Goal: Communication & Community: Answer question/provide support

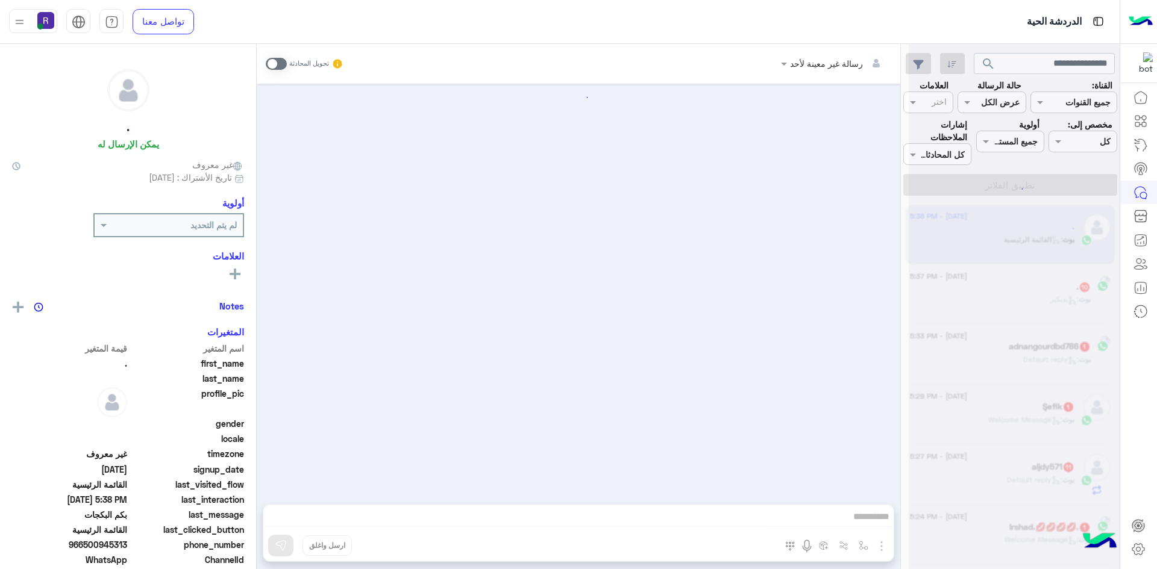
scroll to position [1866, 0]
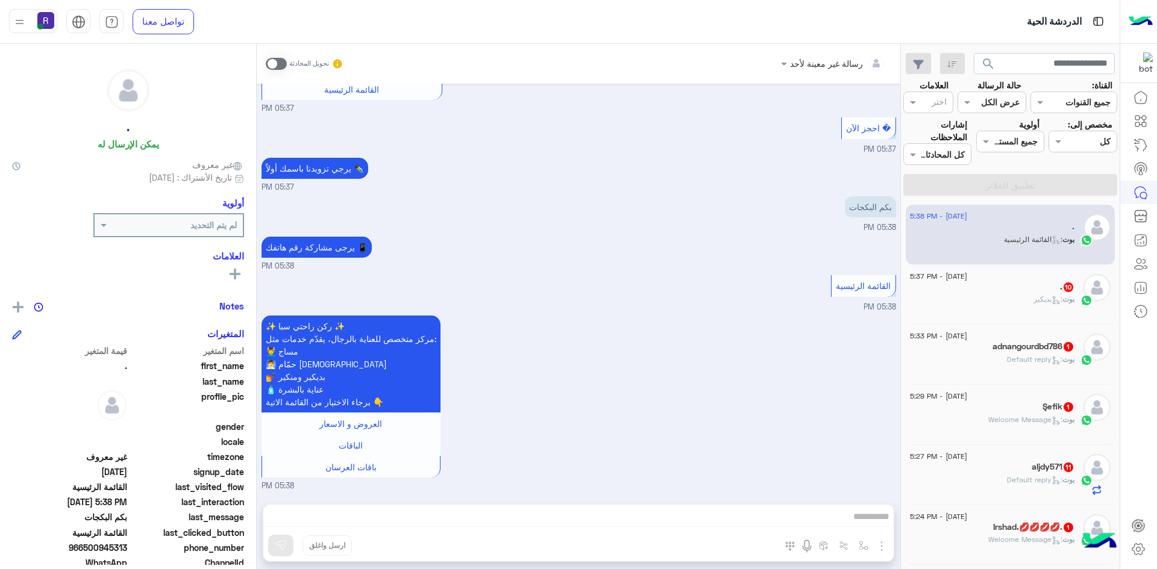
click at [1031, 290] on div ". 10" at bounding box center [992, 288] width 164 height 13
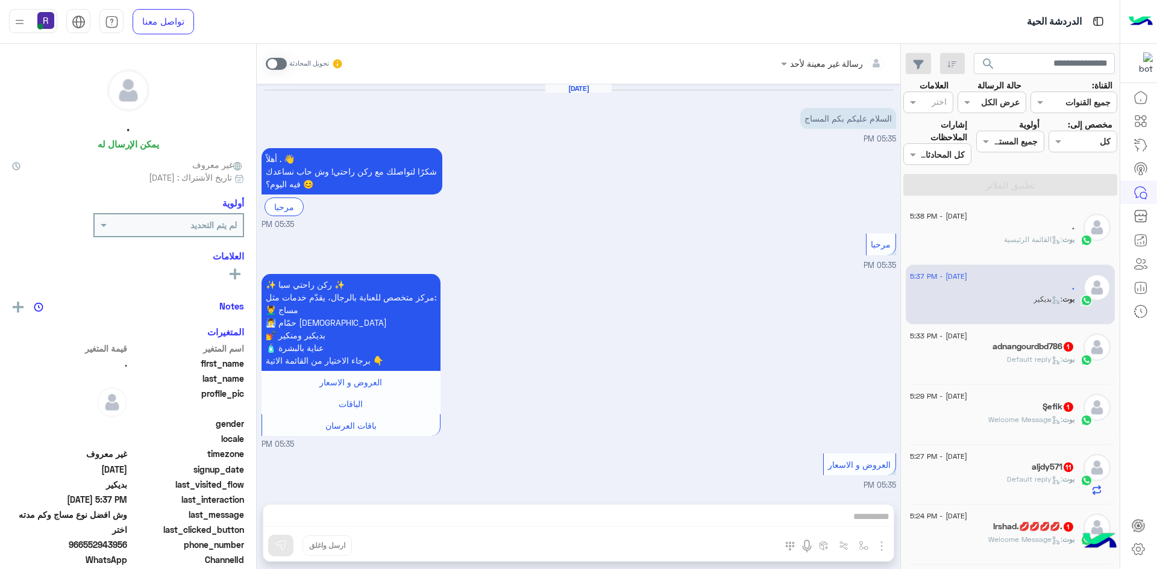
scroll to position [1697, 0]
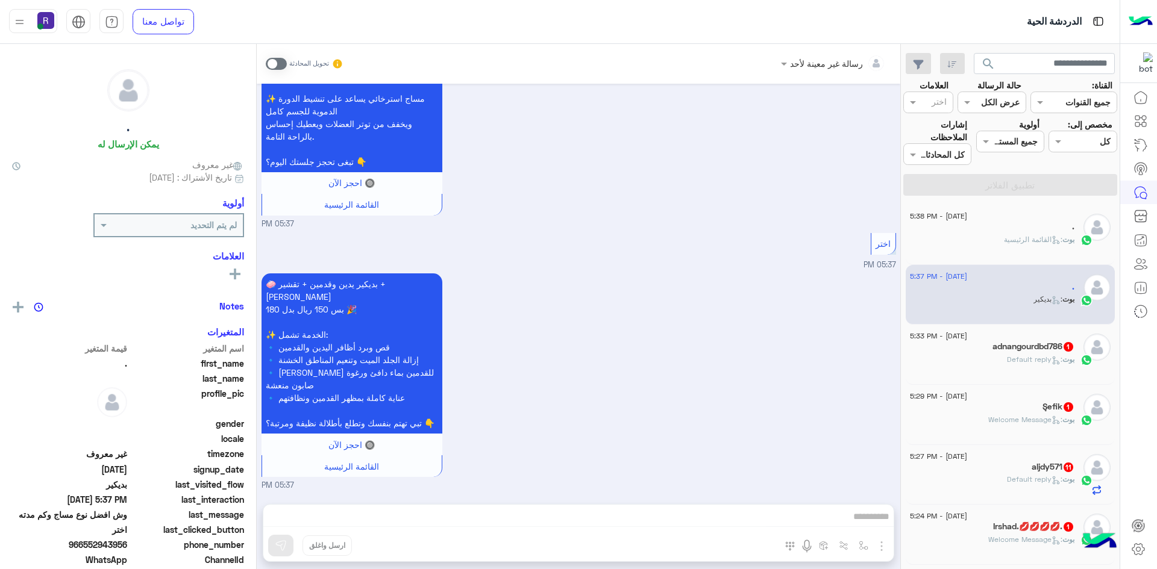
click at [1020, 351] on h5 "adnangourdbd786 1" at bounding box center [1033, 347] width 82 height 10
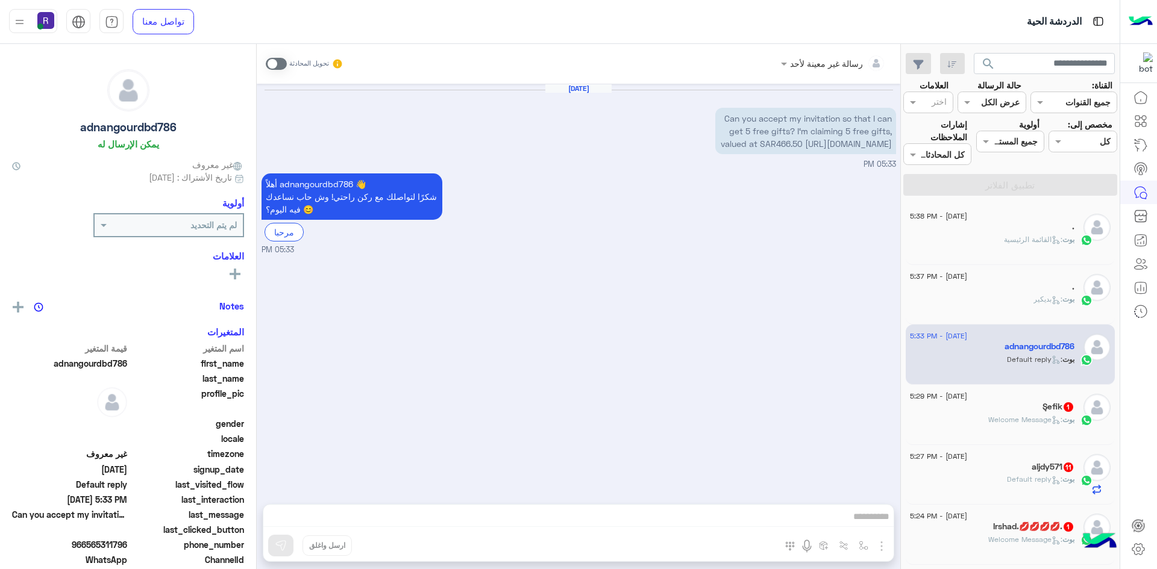
click at [1018, 420] on span ": Welcome Message" at bounding box center [1025, 419] width 74 height 9
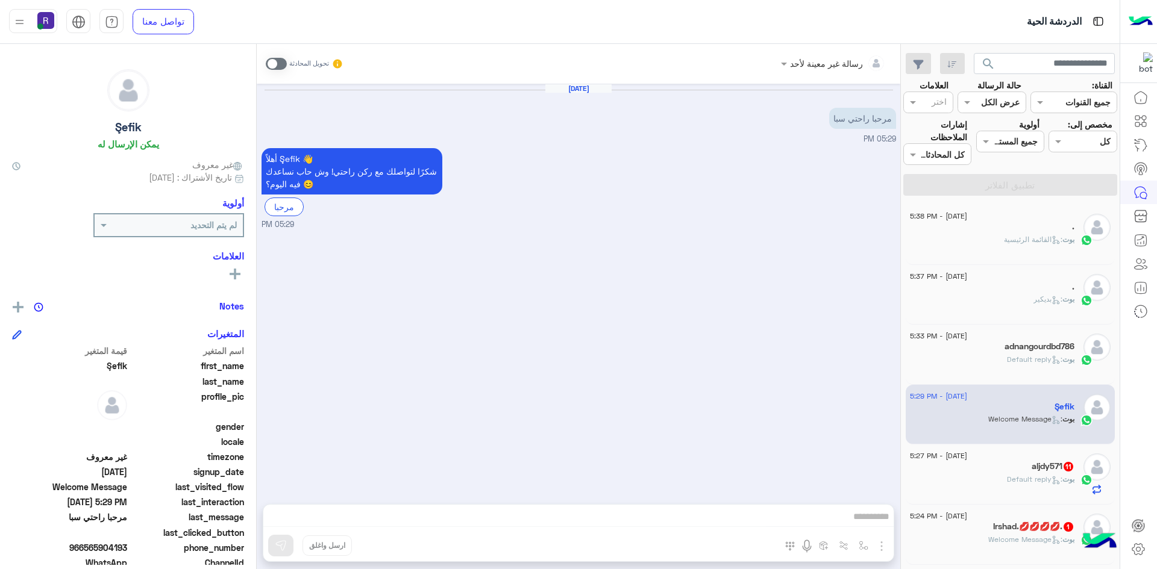
click at [1024, 462] on div "aljdy571 11" at bounding box center [992, 468] width 164 height 13
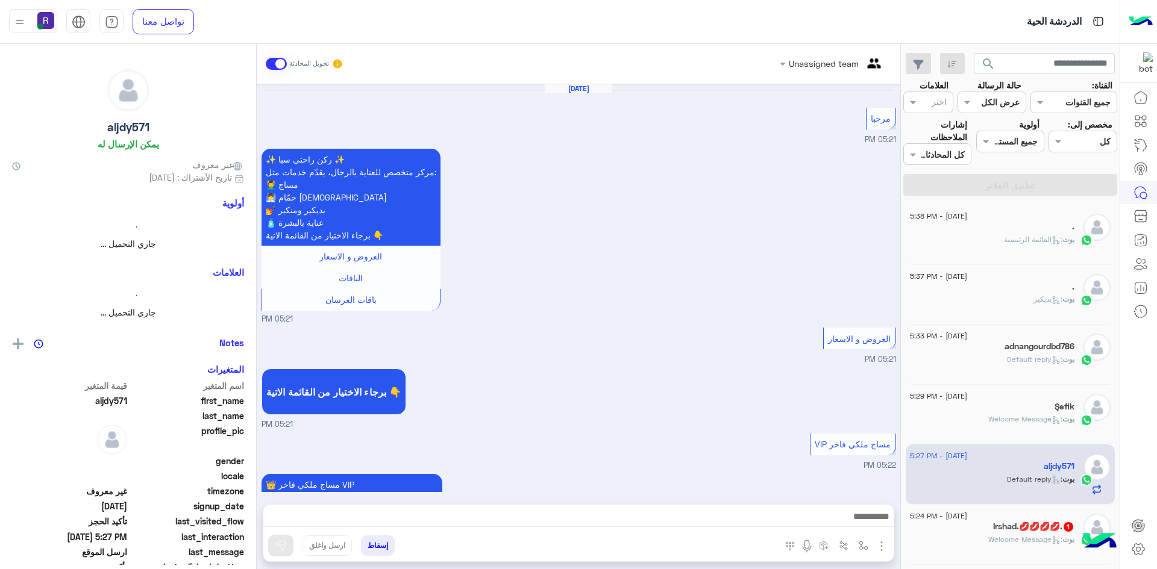
scroll to position [894, 0]
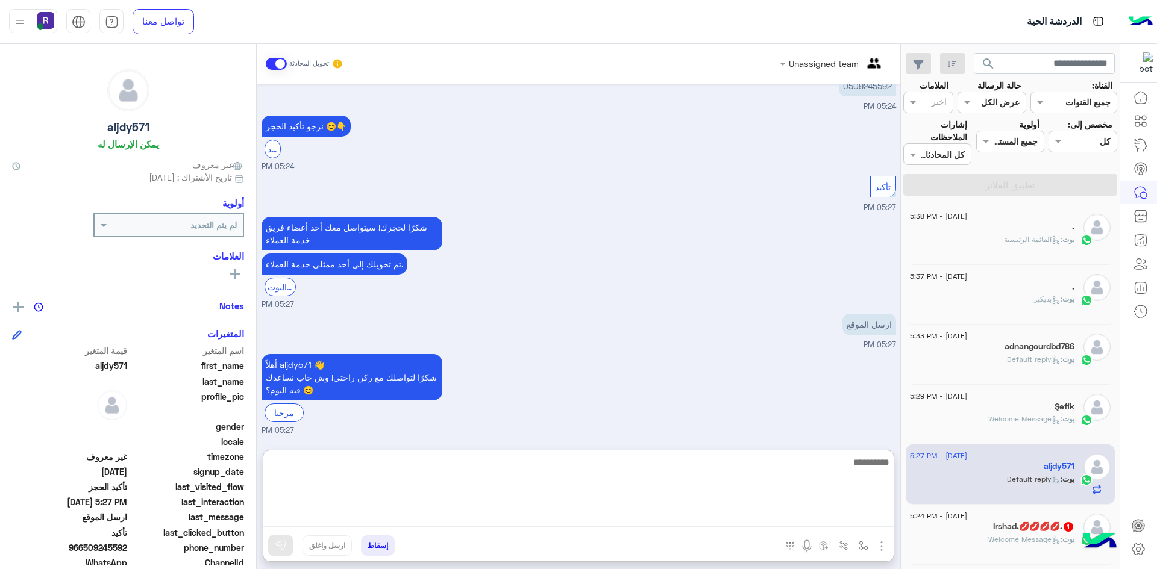
click at [780, 516] on textarea at bounding box center [578, 491] width 630 height 72
type textarea "**********"
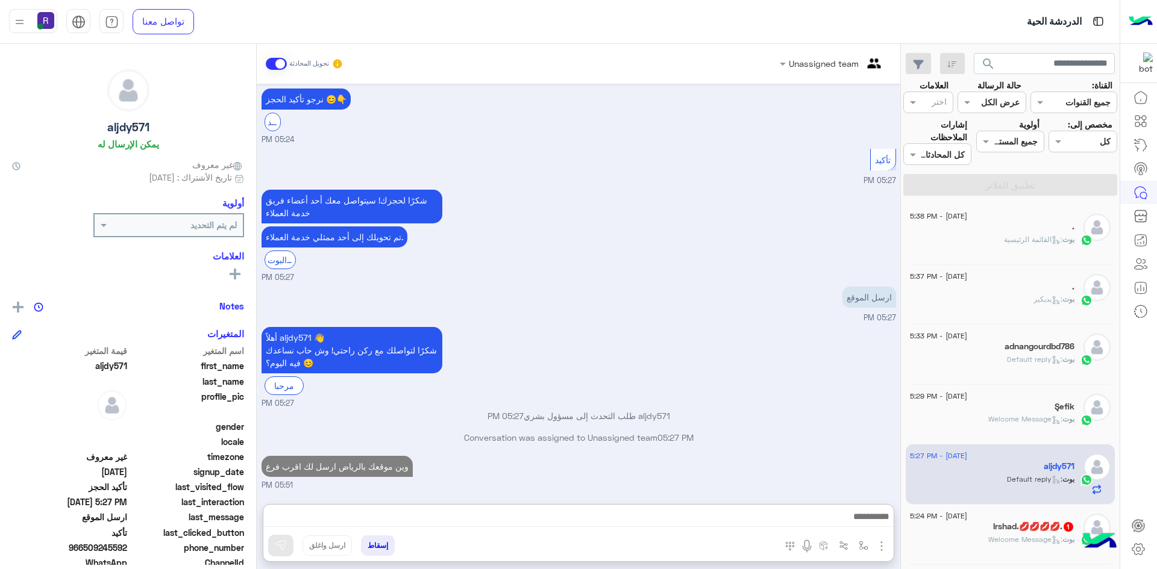
click at [1032, 524] on h5 "Irshad.💋💋💋💋. 1" at bounding box center [1033, 527] width 81 height 10
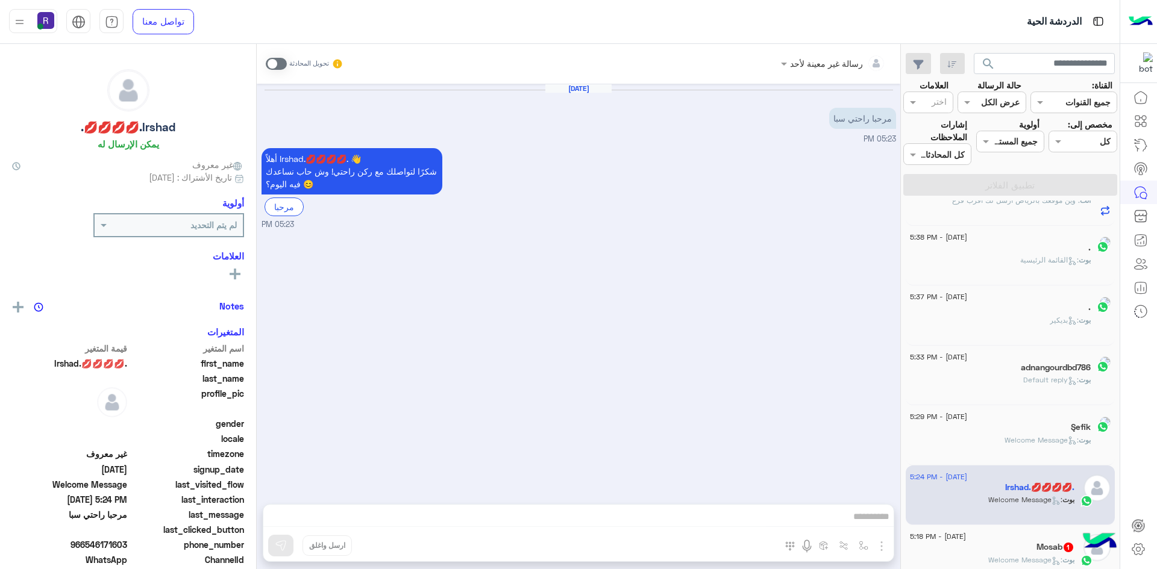
scroll to position [181, 0]
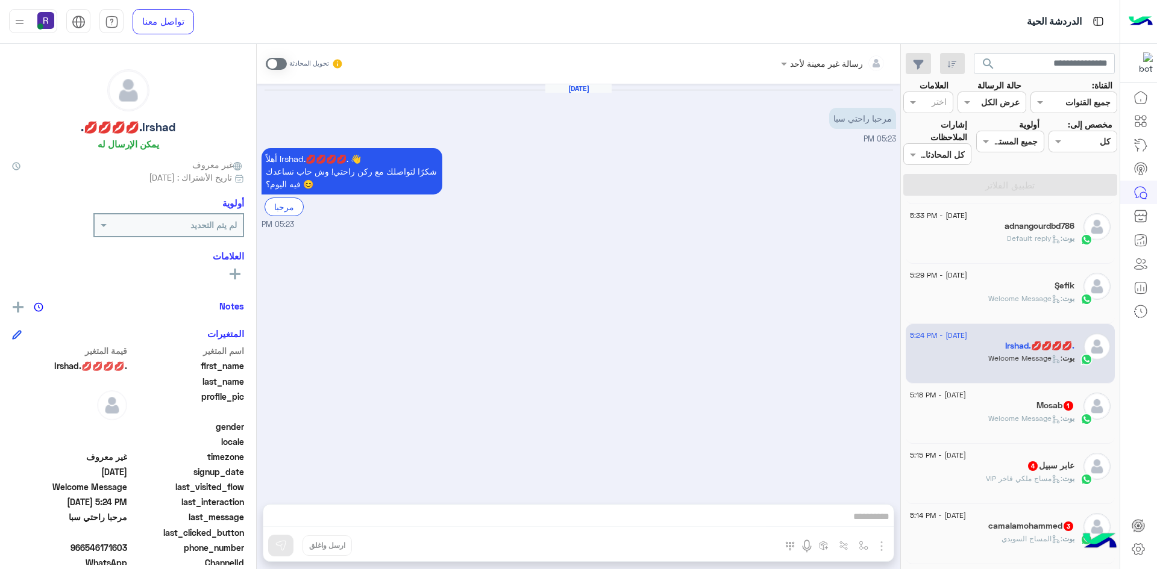
click at [1027, 400] on div "[DATE] - 5:18 PM" at bounding box center [992, 397] width 164 height 8
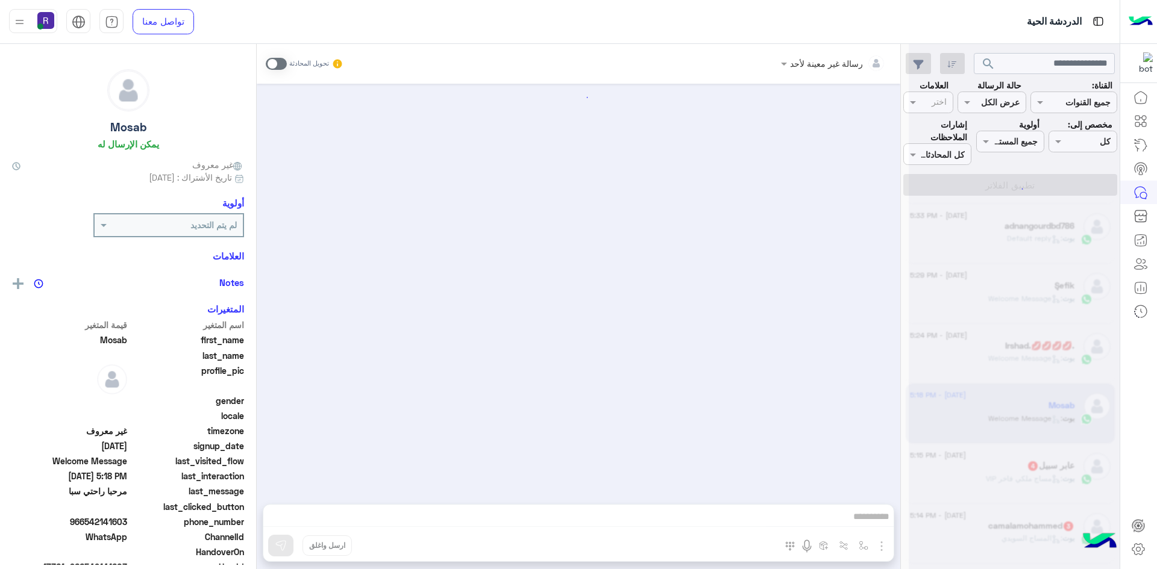
click at [1004, 477] on div at bounding box center [1014, 289] width 211 height 569
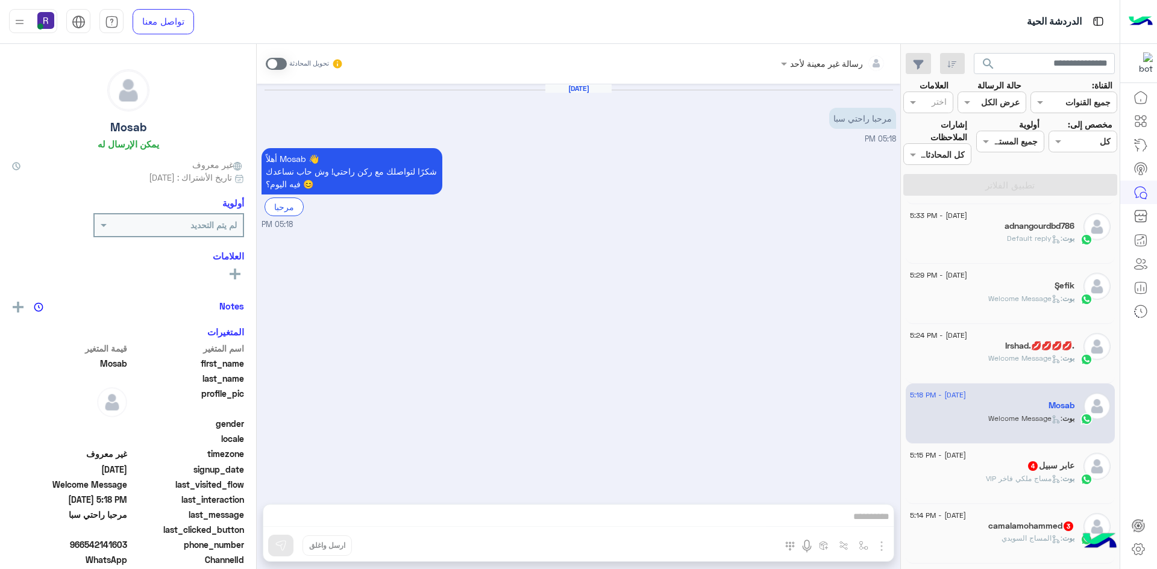
click at [1004, 477] on span ": مساج ملكي فاخر VIP" at bounding box center [1024, 478] width 77 height 9
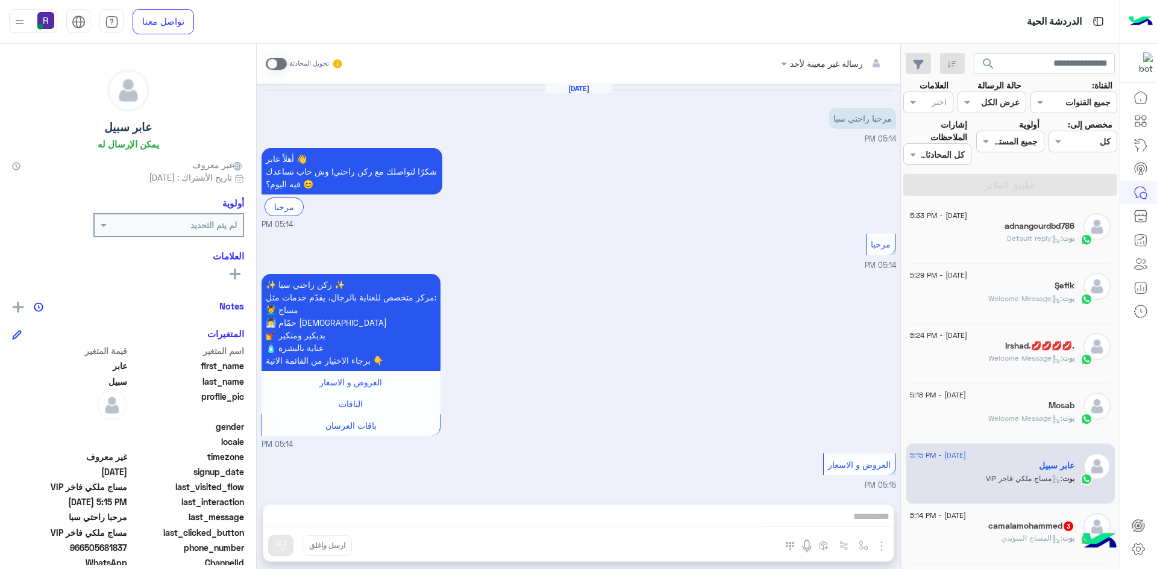
scroll to position [375, 0]
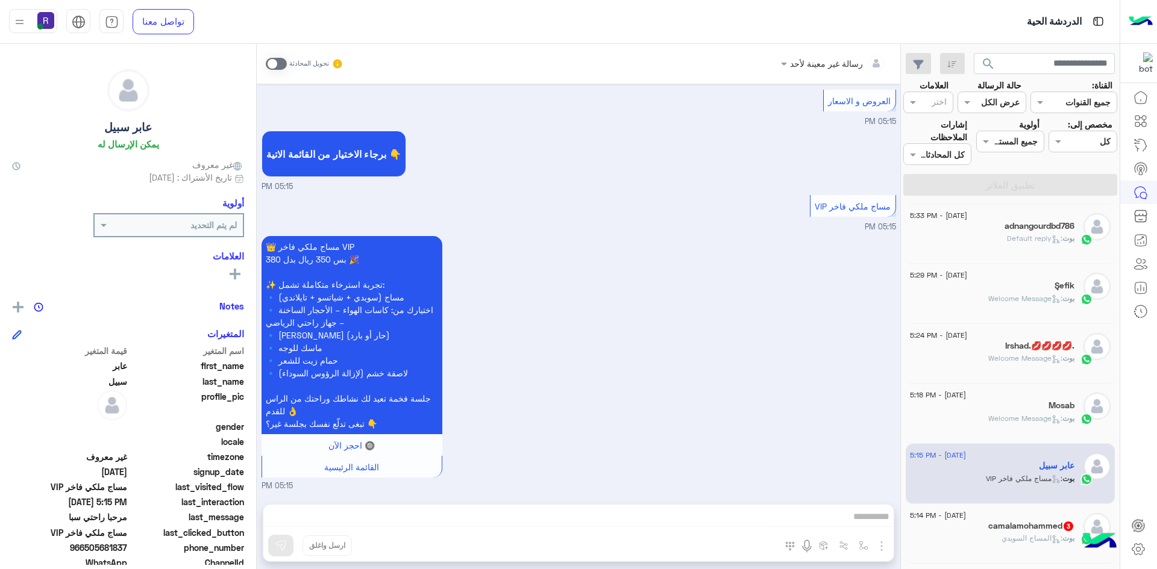
click at [1020, 530] on h5 "camalamohammed 3" at bounding box center [1031, 526] width 86 height 10
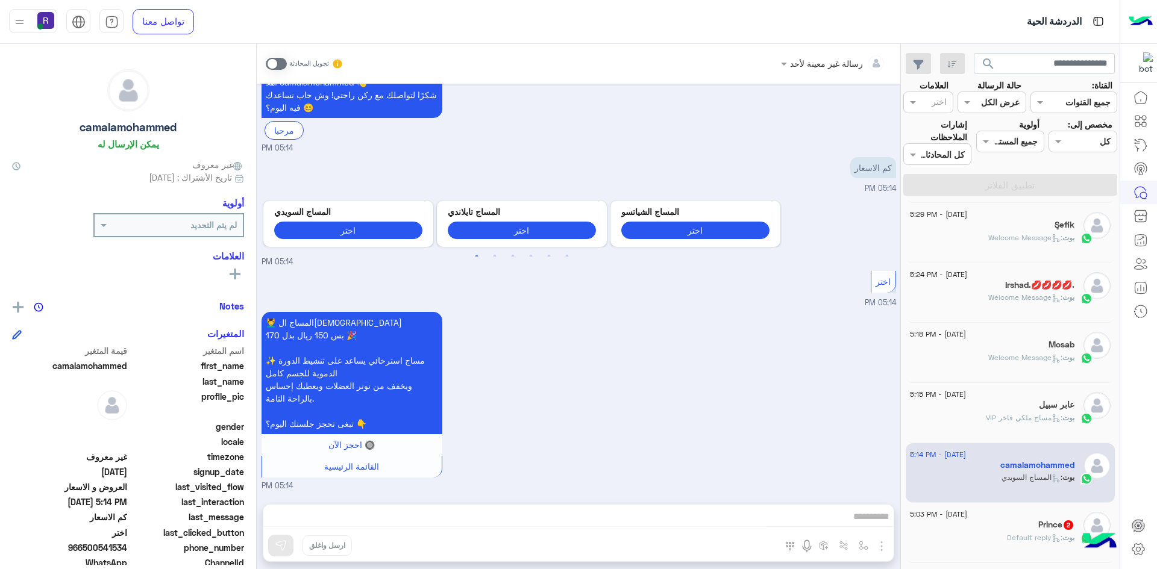
scroll to position [362, 0]
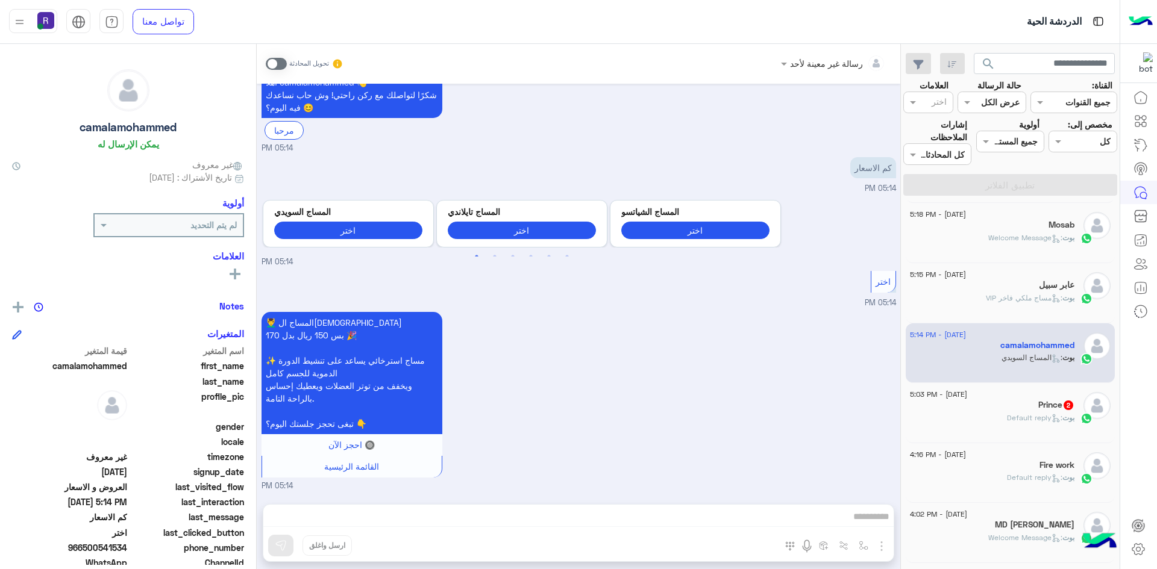
click at [1064, 418] on span "بوت" at bounding box center [1068, 417] width 12 height 9
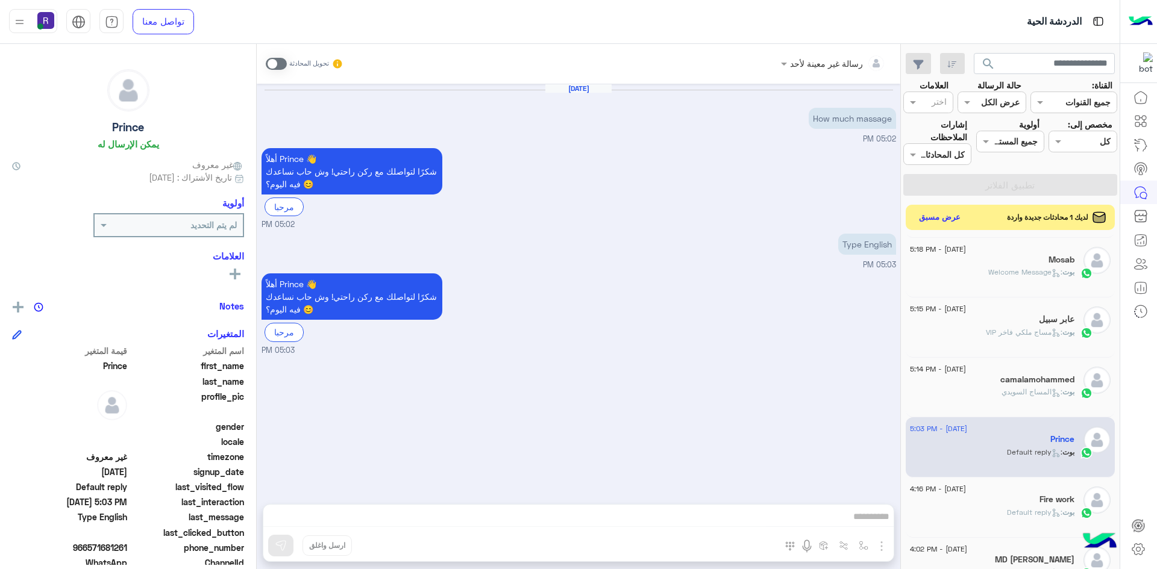
click at [935, 216] on button "عرض مسبق" at bounding box center [940, 218] width 51 height 16
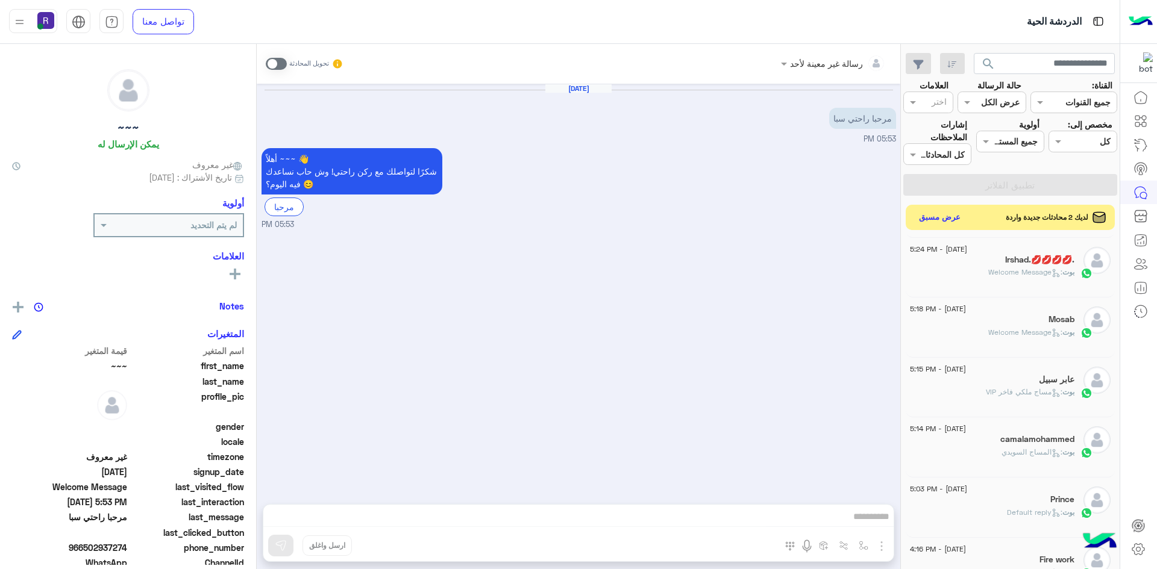
click at [944, 225] on button "عرض مسبق" at bounding box center [940, 218] width 51 height 16
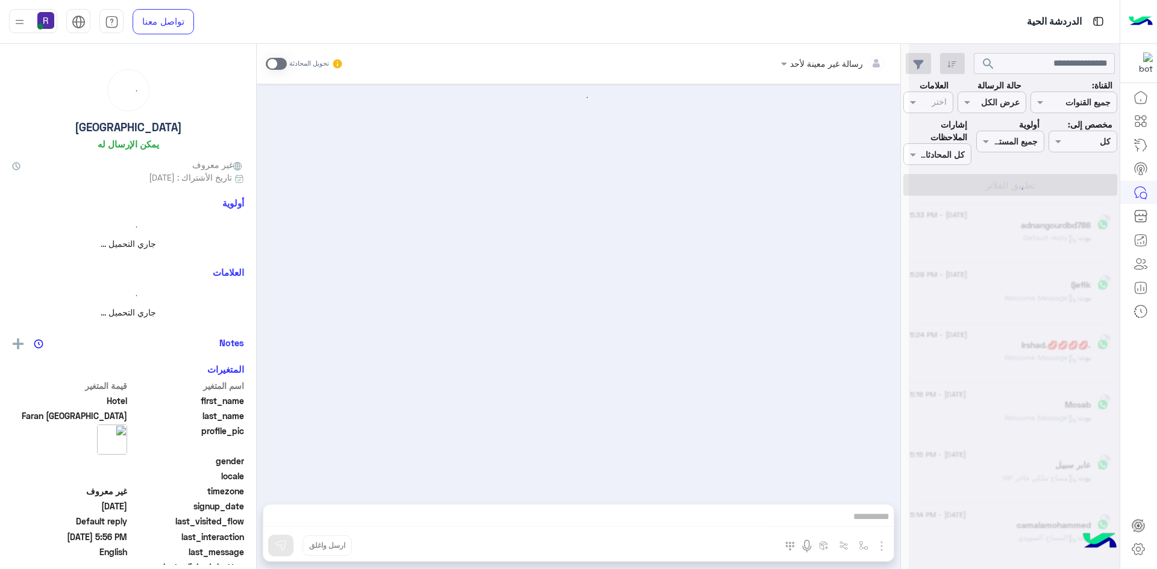
scroll to position [362, 0]
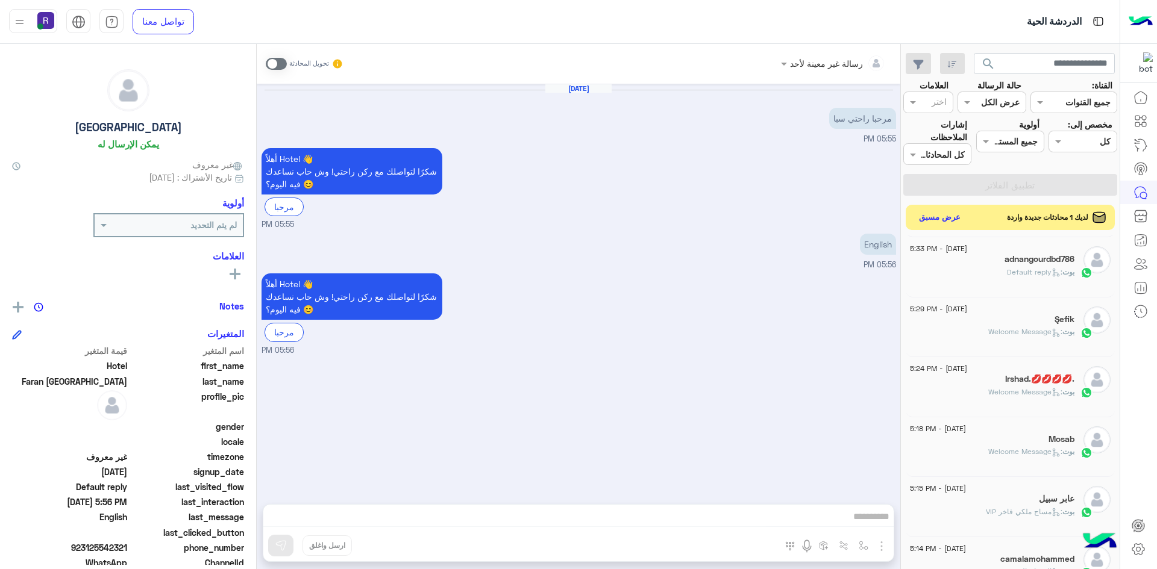
click at [921, 222] on button "عرض مسبق" at bounding box center [940, 218] width 51 height 16
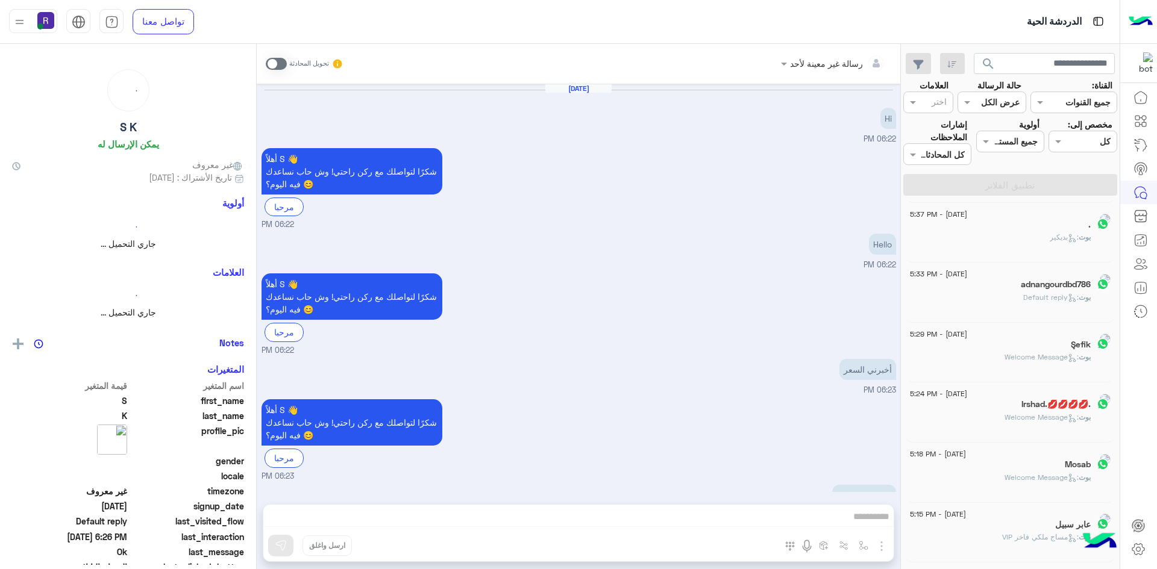
scroll to position [929, 0]
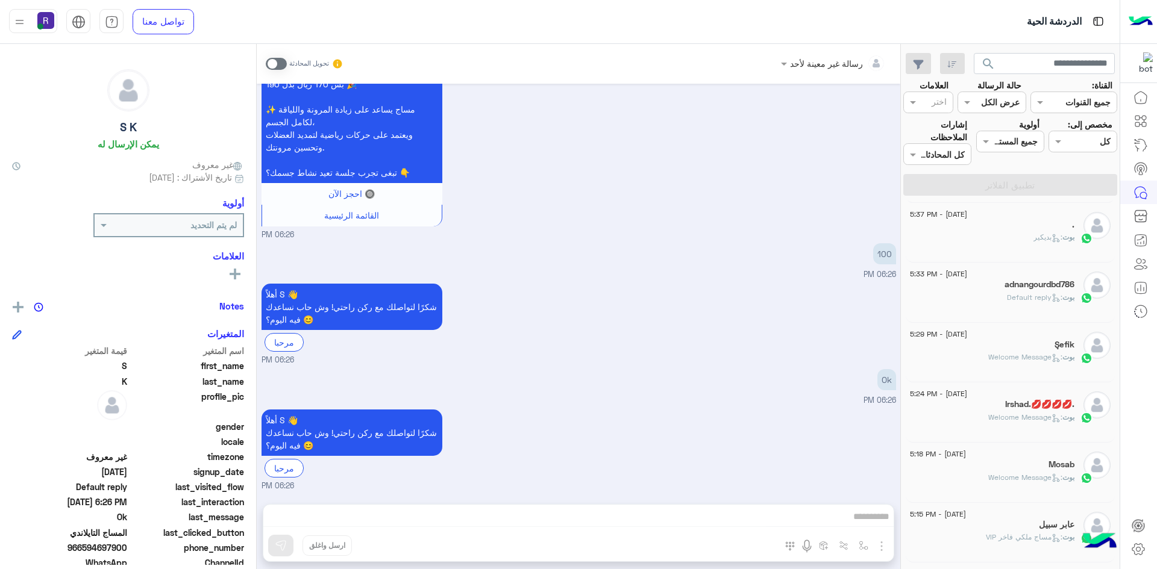
click at [279, 60] on span at bounding box center [276, 64] width 21 height 12
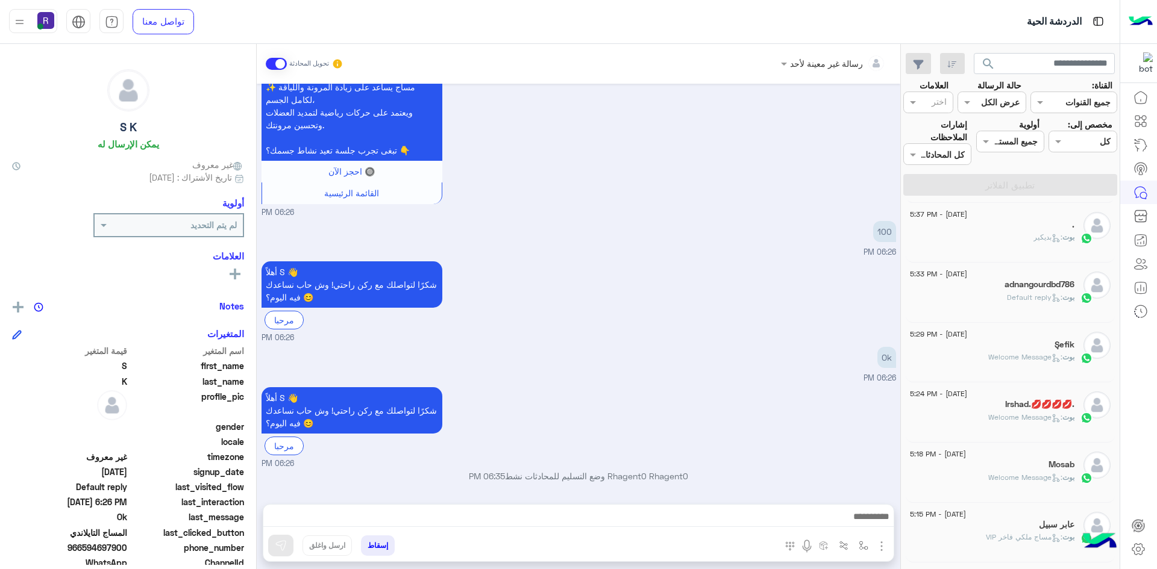
click at [884, 549] on img "button" at bounding box center [881, 546] width 14 height 14
click at [865, 522] on span "الصور" at bounding box center [858, 520] width 22 height 14
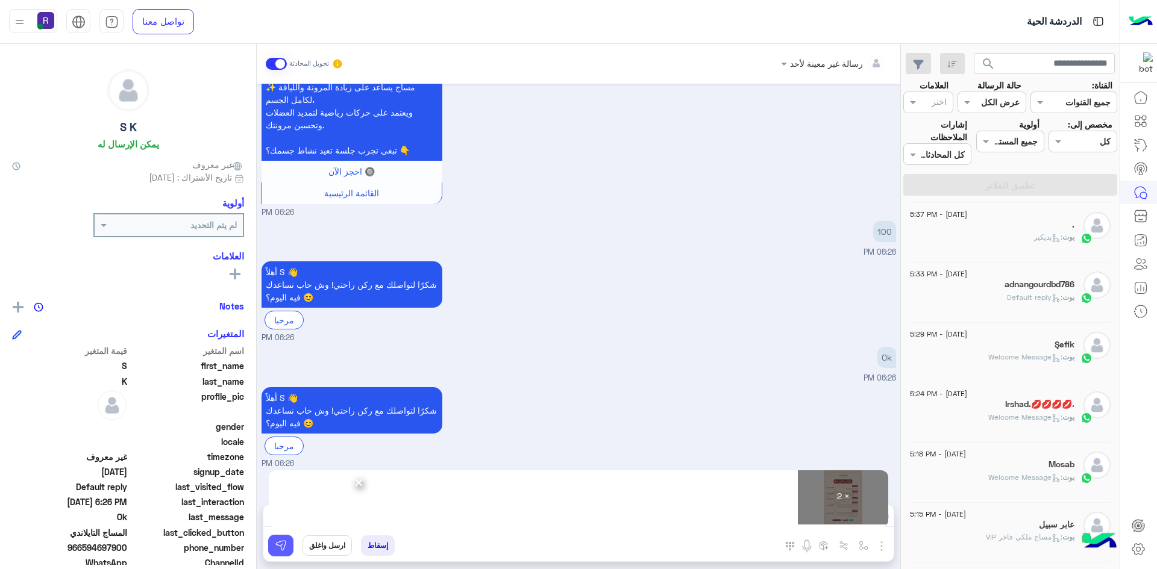
click at [289, 547] on button at bounding box center [280, 546] width 25 height 22
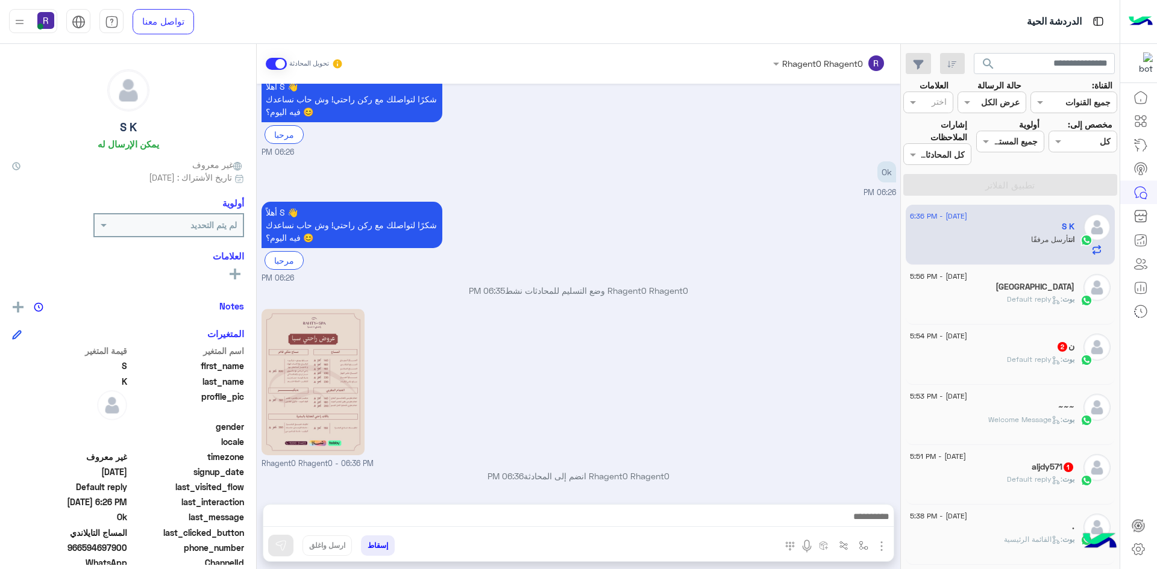
scroll to position [1300, 0]
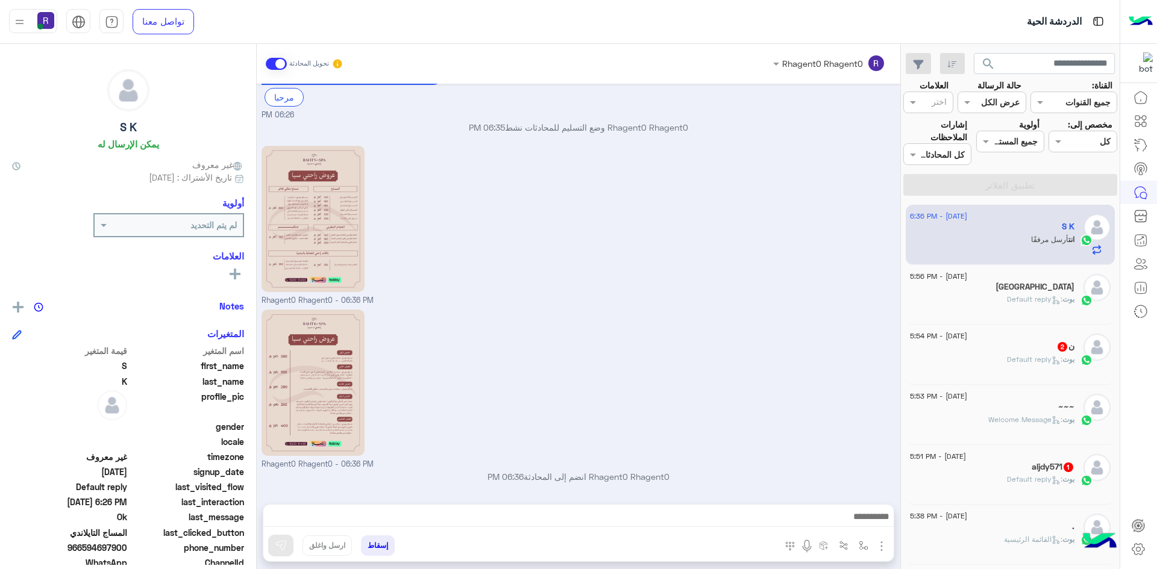
click at [1013, 361] on span ": Default reply" at bounding box center [1034, 359] width 55 height 9
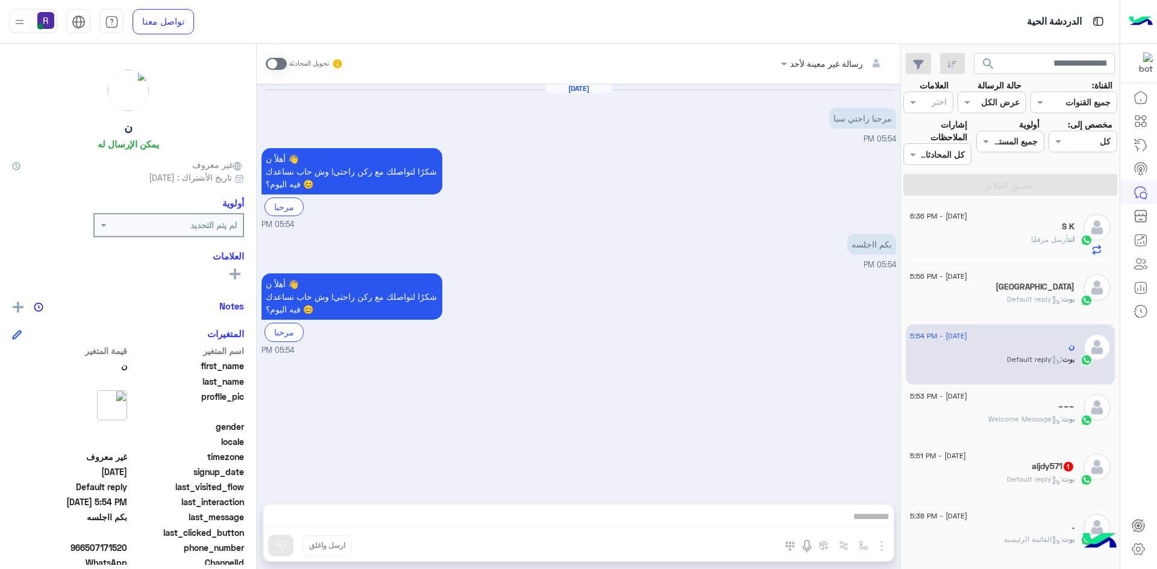
click at [276, 58] on span at bounding box center [276, 64] width 21 height 12
click at [883, 547] on img "button" at bounding box center [881, 546] width 14 height 14
click at [860, 522] on span "الصور" at bounding box center [858, 520] width 22 height 14
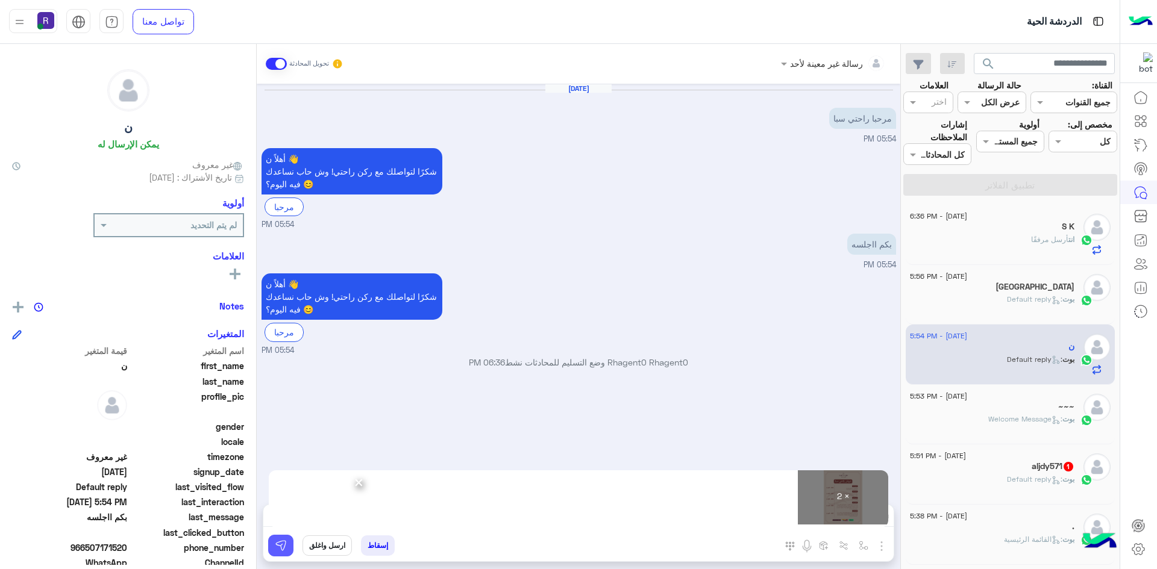
click at [281, 550] on img at bounding box center [281, 546] width 12 height 12
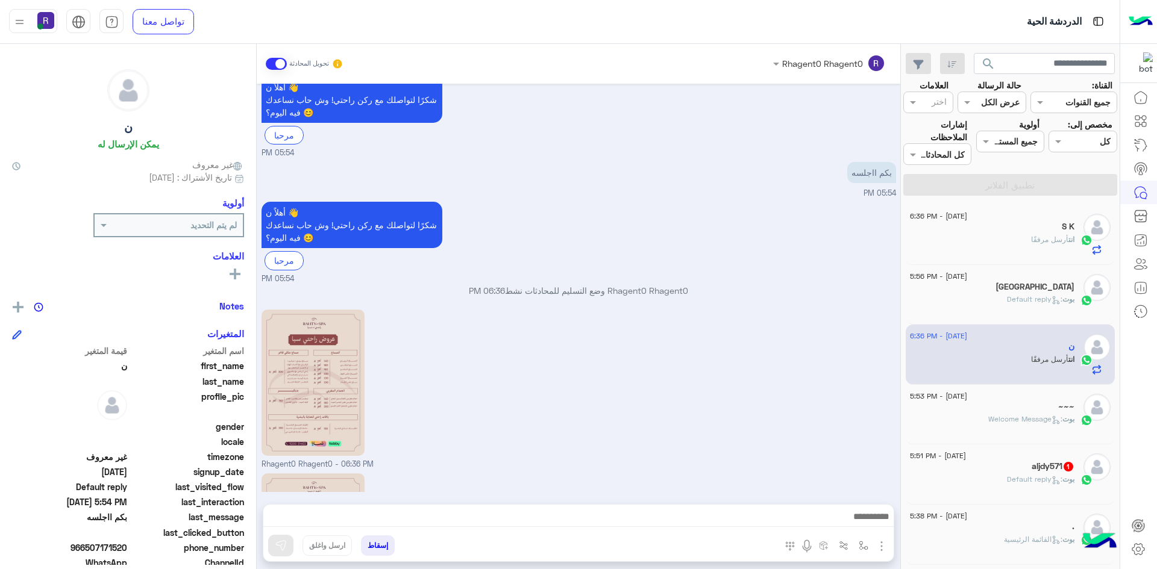
scroll to position [236, 0]
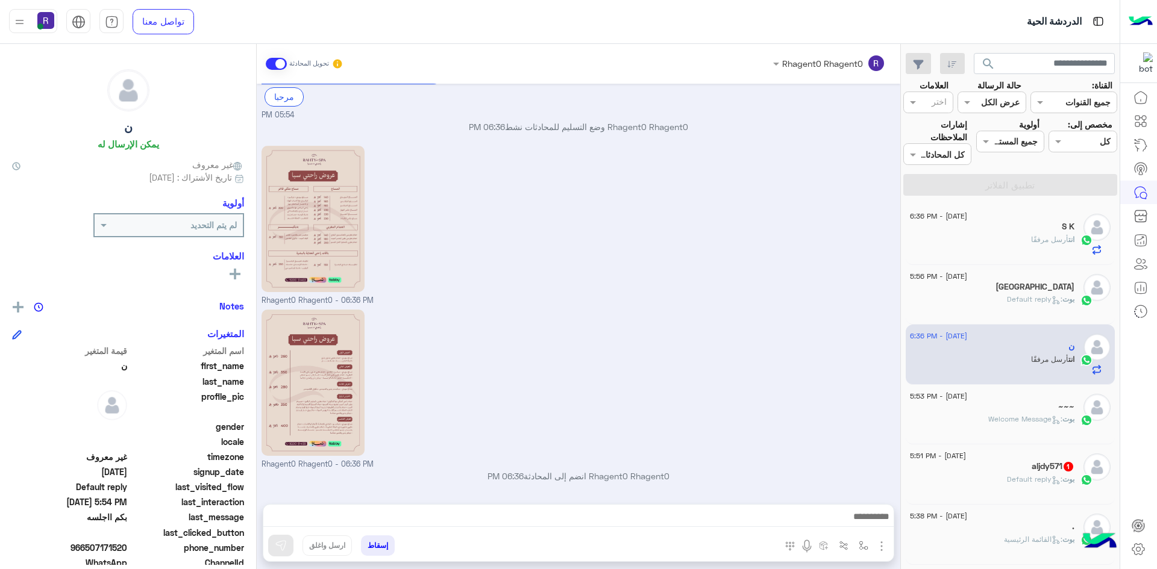
click at [1056, 474] on div "aljdy571 1" at bounding box center [992, 468] width 164 height 13
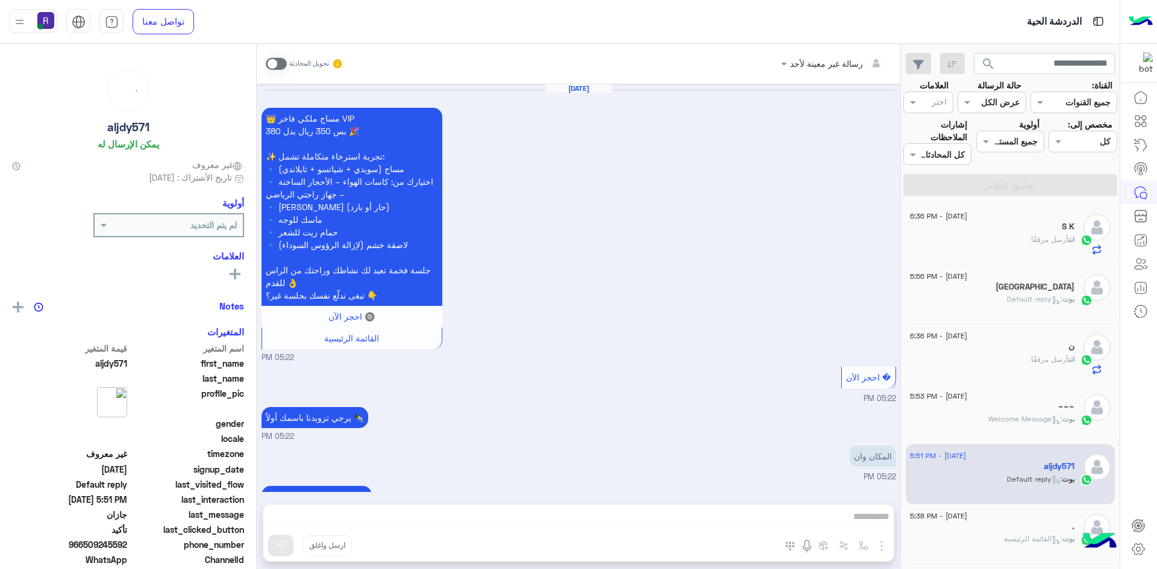
scroll to position [724, 0]
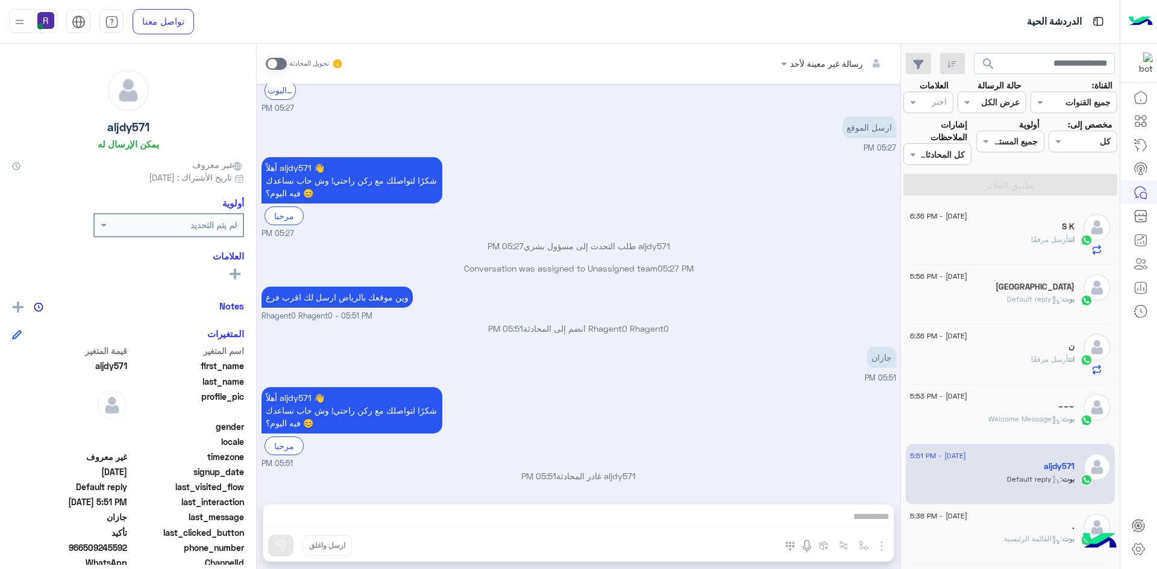
click at [272, 63] on span at bounding box center [276, 64] width 21 height 12
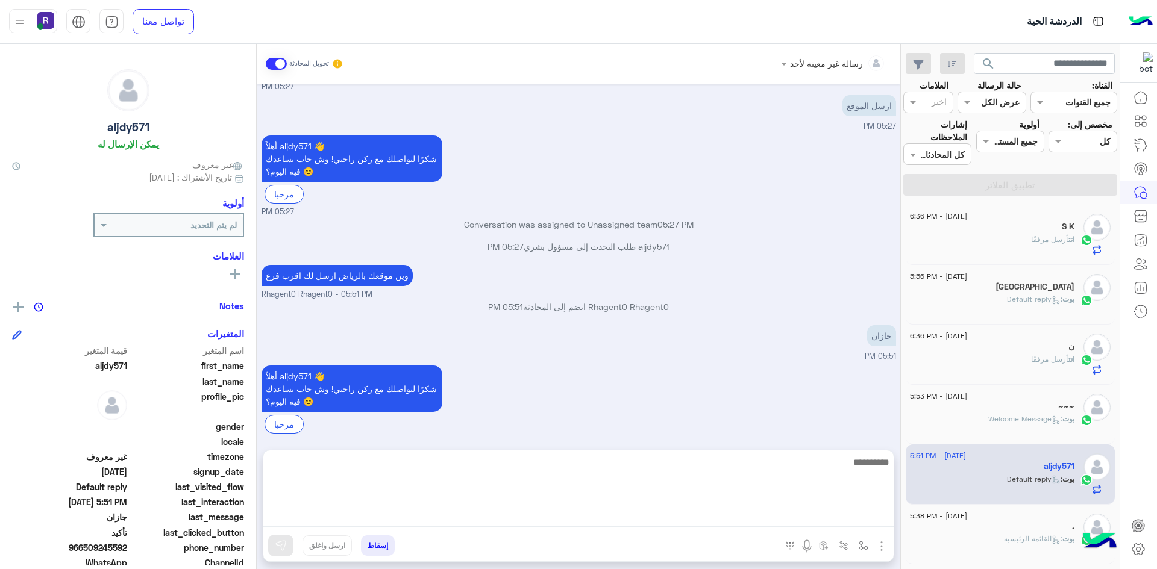
click at [751, 518] on textarea at bounding box center [578, 491] width 630 height 72
type textarea "**********"
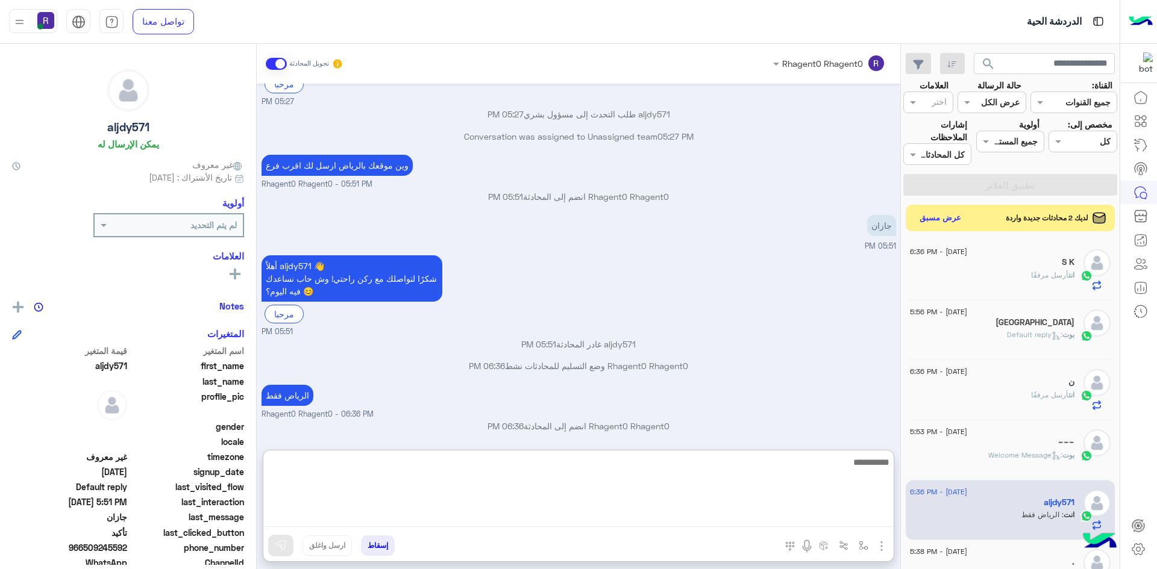
scroll to position [860, 0]
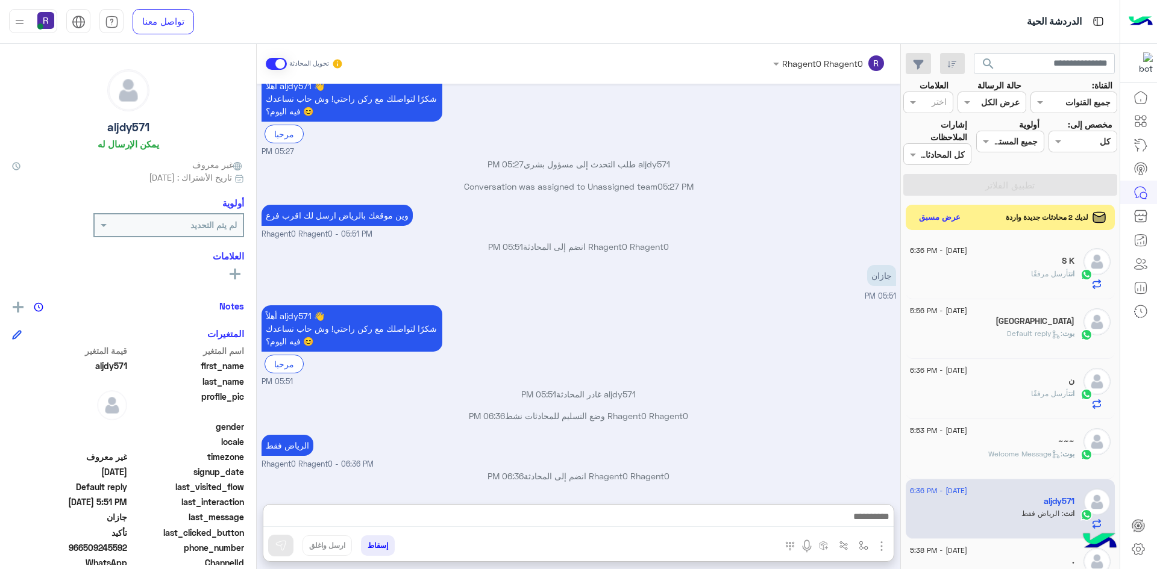
click at [957, 217] on button "عرض مسبق" at bounding box center [940, 218] width 51 height 16
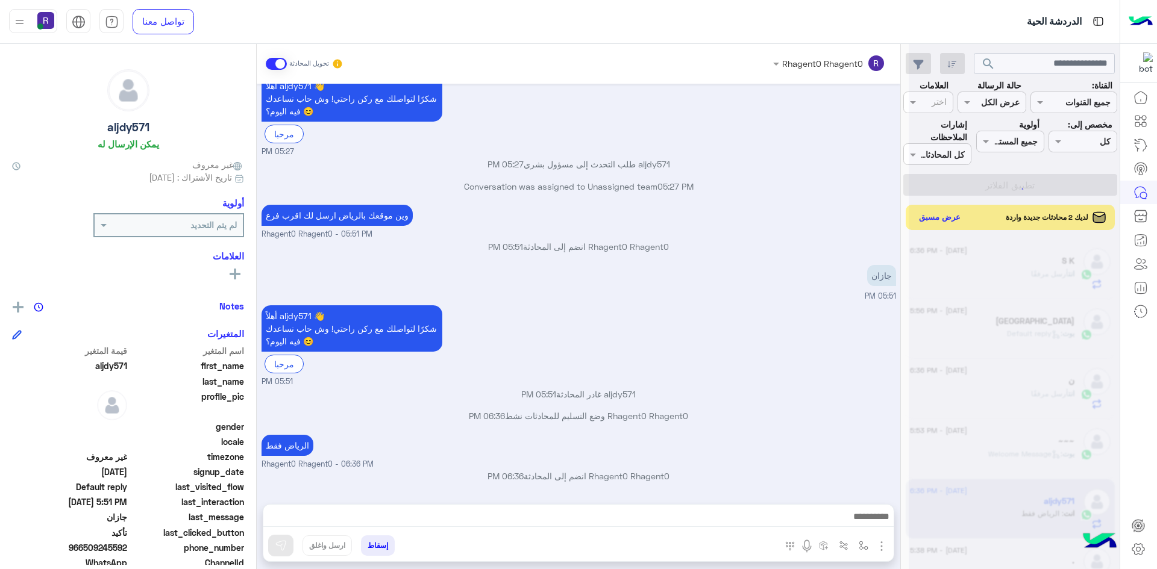
scroll to position [806, 0]
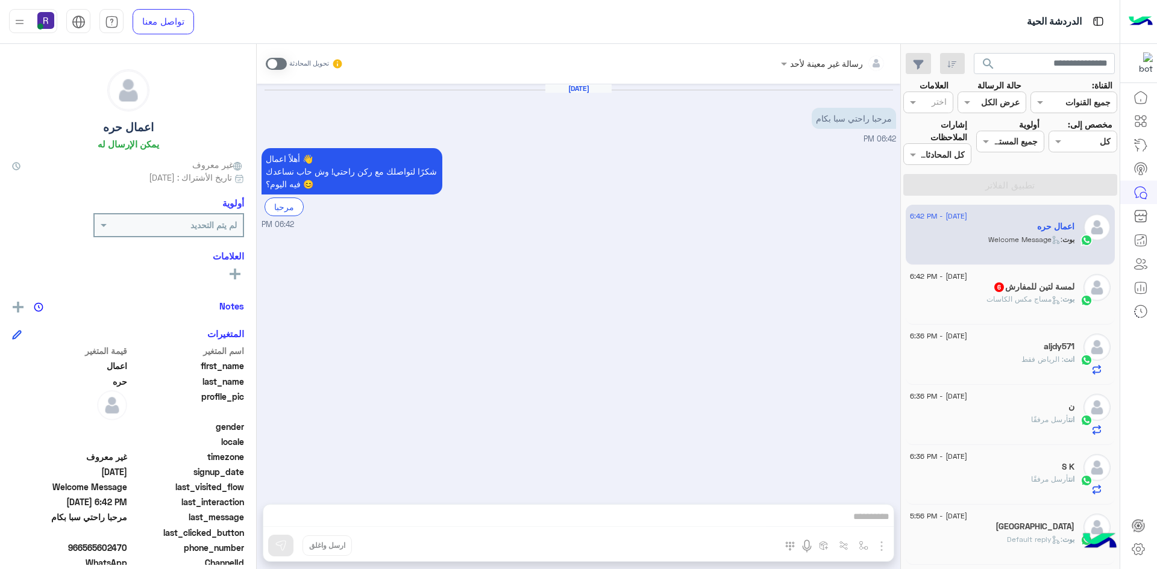
click at [280, 61] on span at bounding box center [276, 64] width 21 height 12
click at [882, 544] on img "button" at bounding box center [881, 546] width 14 height 14
click at [863, 522] on span "الصور" at bounding box center [858, 520] width 22 height 14
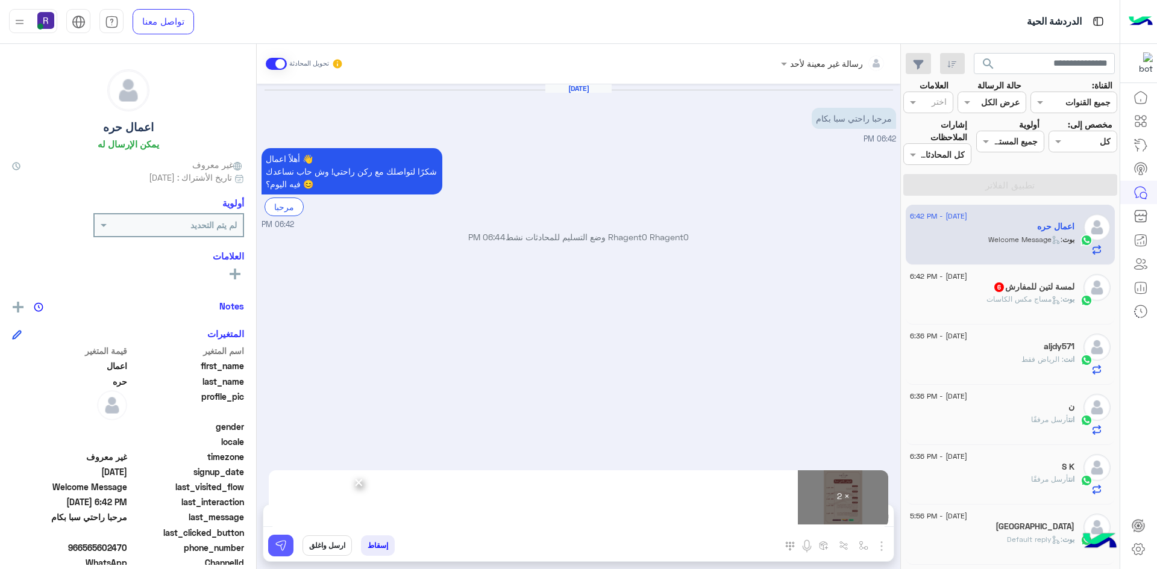
click at [279, 550] on img at bounding box center [281, 546] width 12 height 12
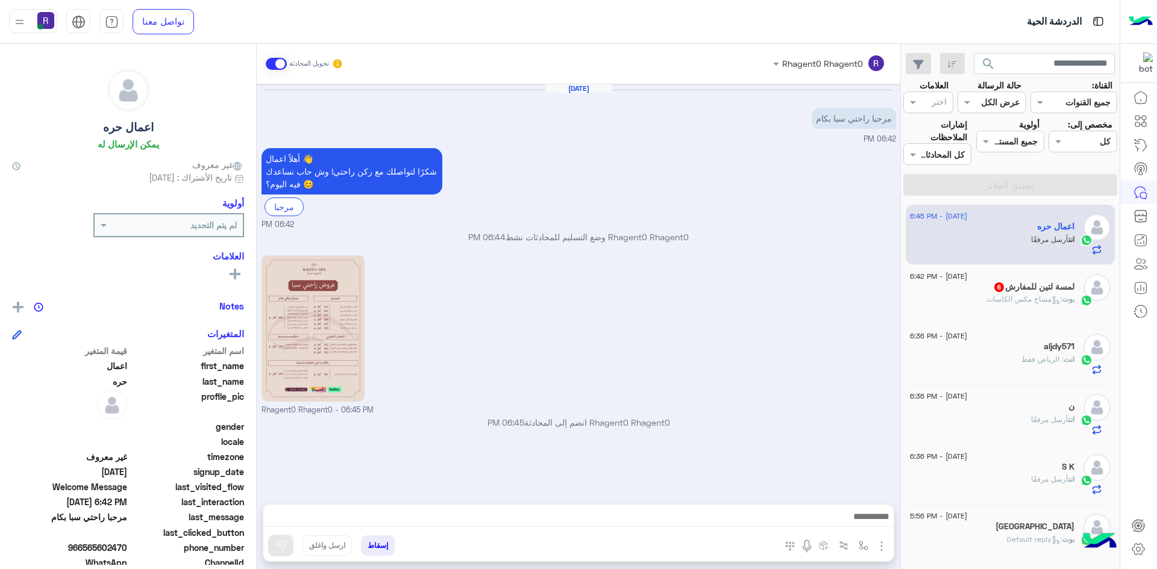
scroll to position [110, 0]
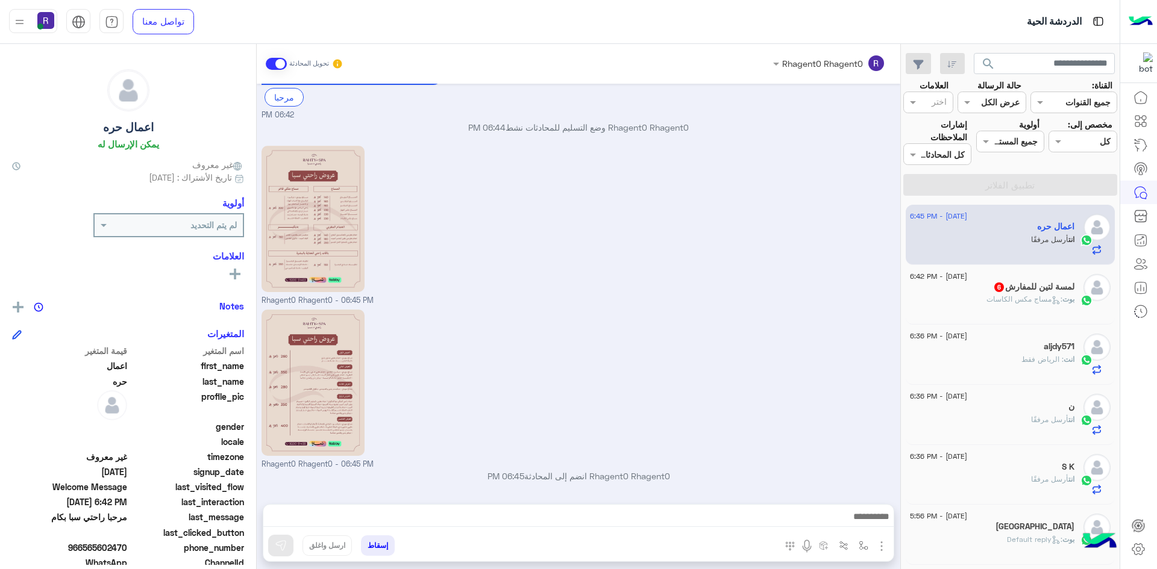
click at [1021, 286] on h5 "لمسة لتين للمفارش 6" at bounding box center [1033, 287] width 81 height 10
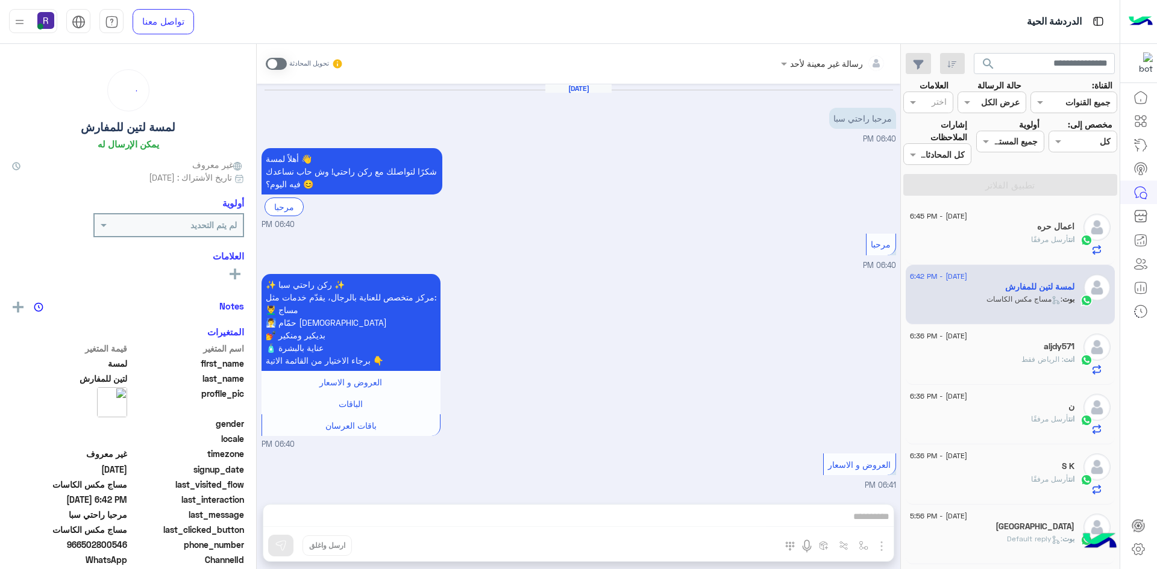
scroll to position [899, 0]
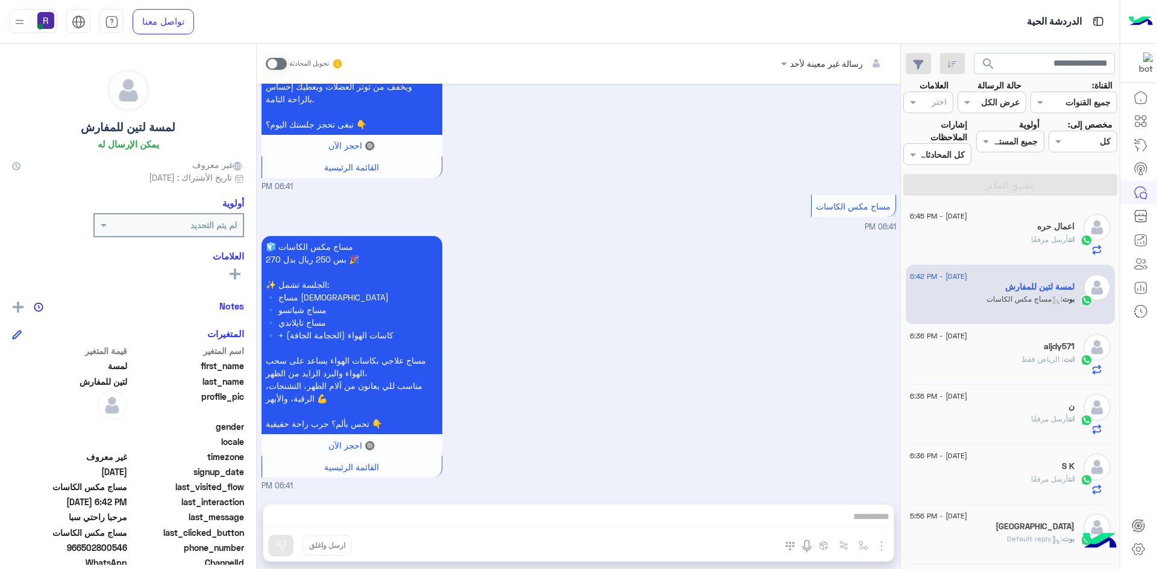
click at [279, 68] on span at bounding box center [276, 64] width 21 height 12
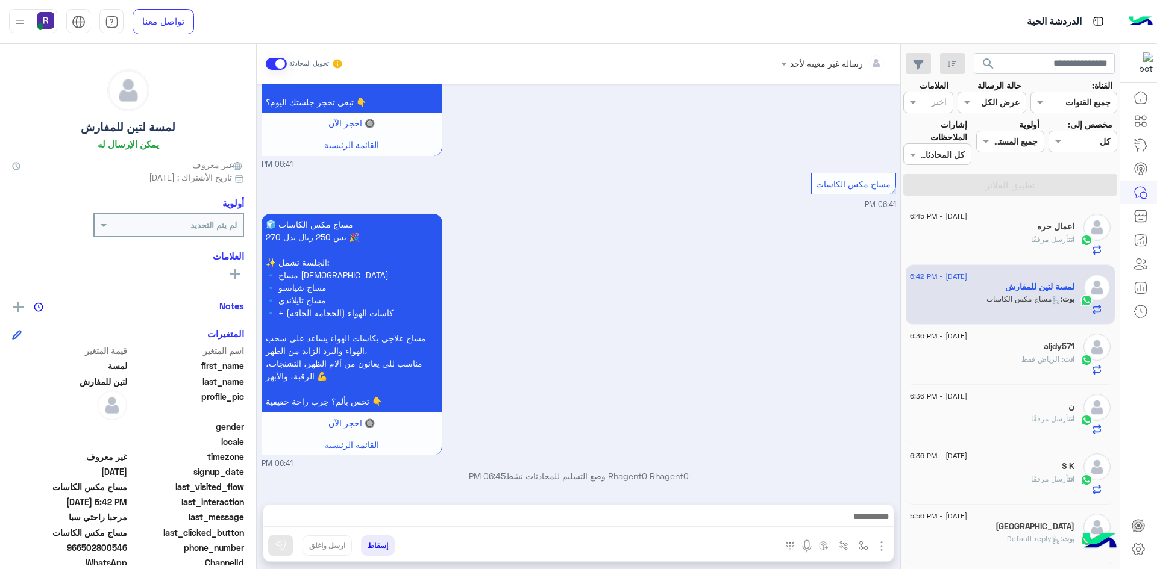
click at [812, 507] on div at bounding box center [578, 520] width 630 height 30
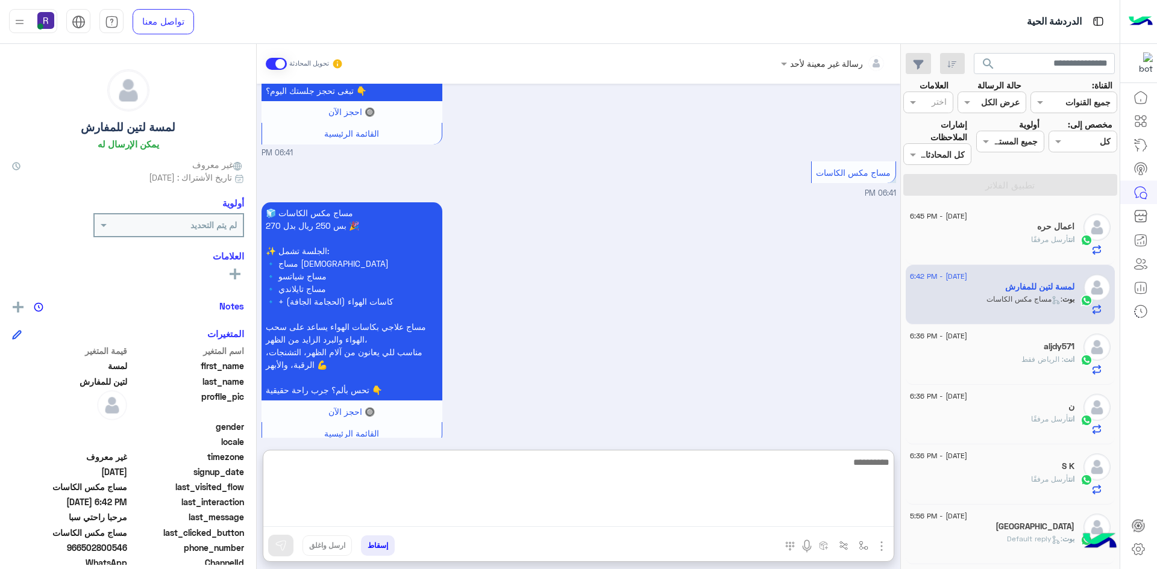
click at [813, 510] on textarea at bounding box center [578, 491] width 630 height 72
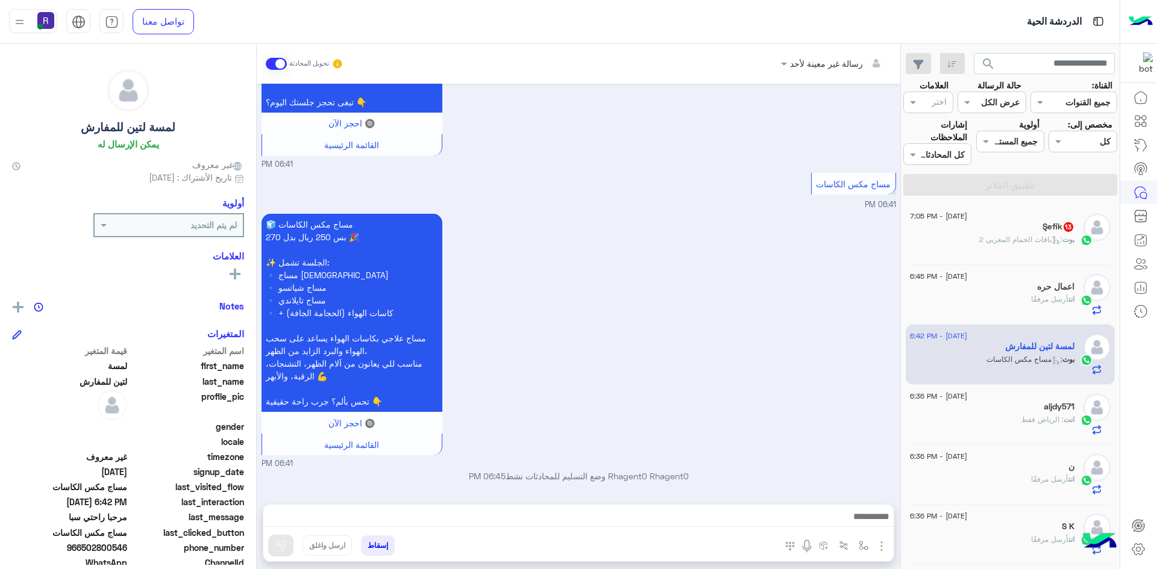
click at [1030, 248] on div "بوت : باقات الحمام المغربي 2" at bounding box center [992, 244] width 164 height 21
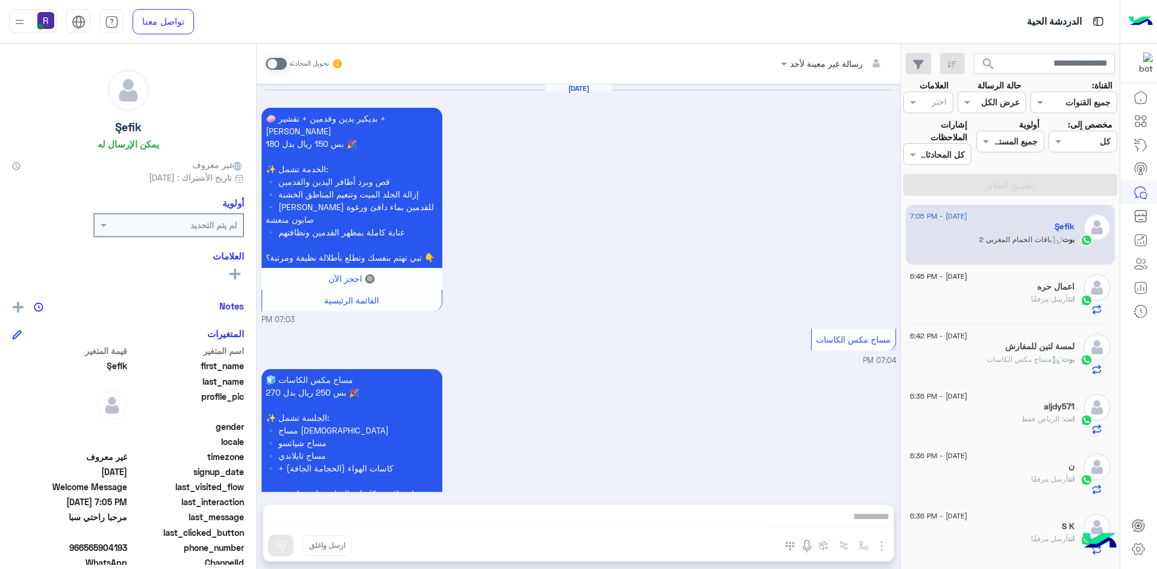
scroll to position [1348, 0]
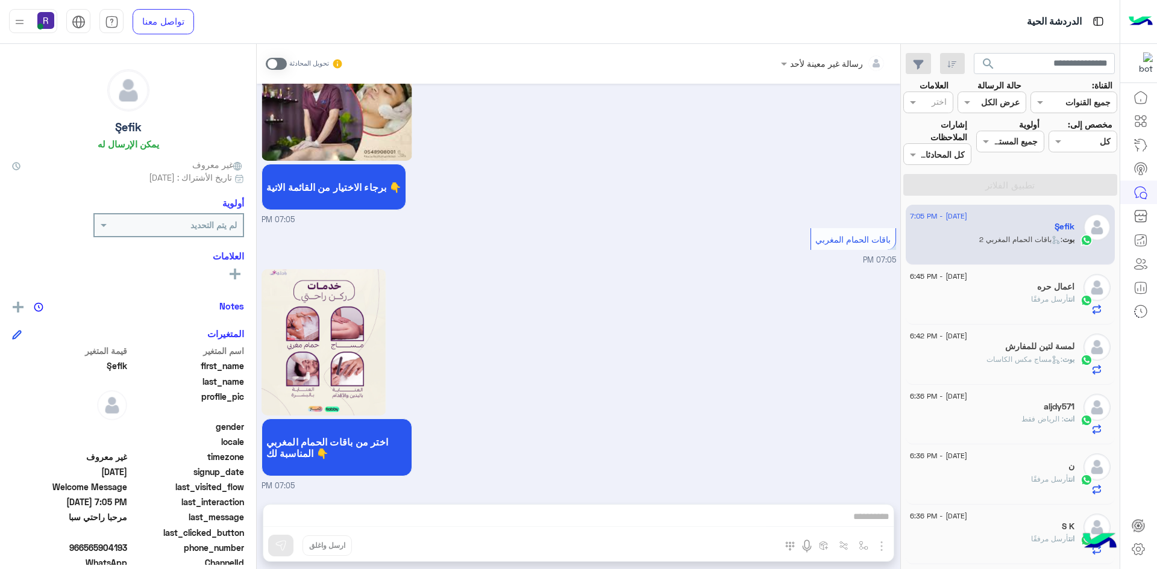
click at [280, 63] on span at bounding box center [276, 64] width 21 height 12
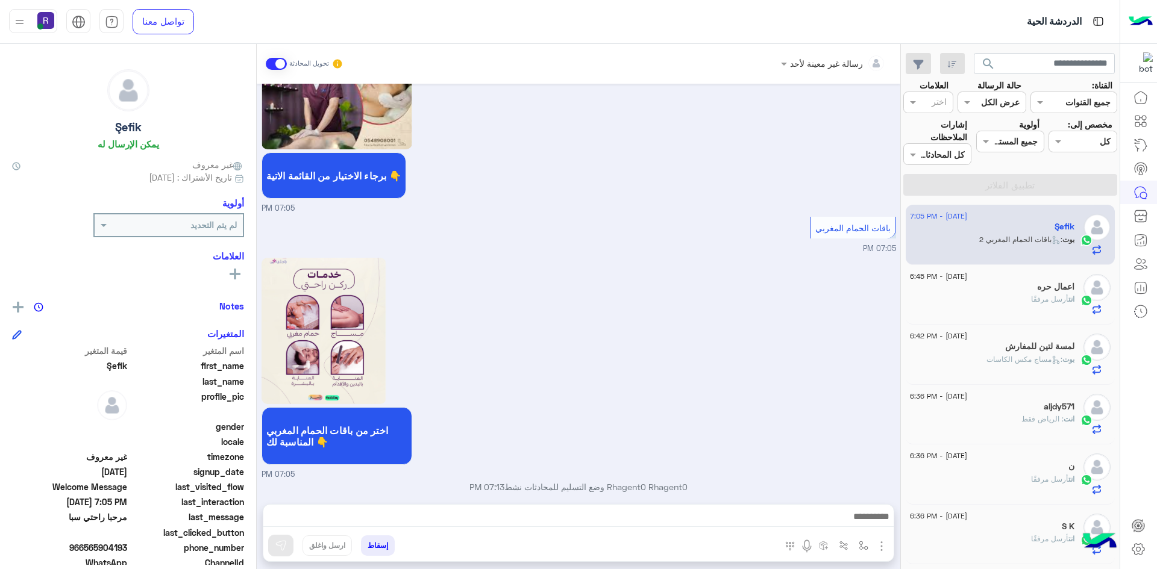
scroll to position [1371, 0]
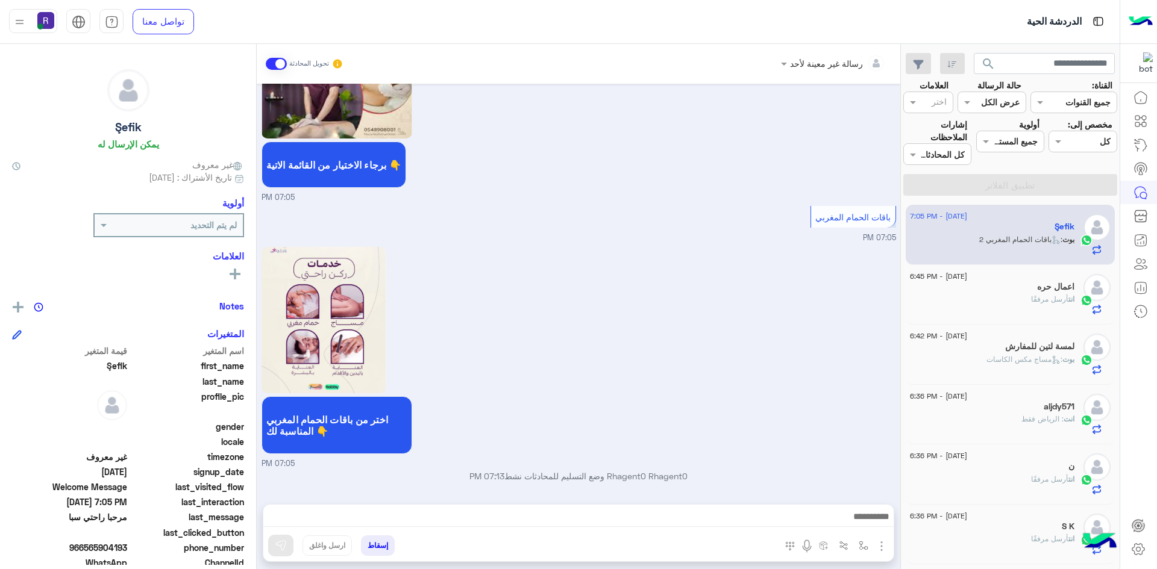
click at [686, 509] on div at bounding box center [578, 520] width 630 height 30
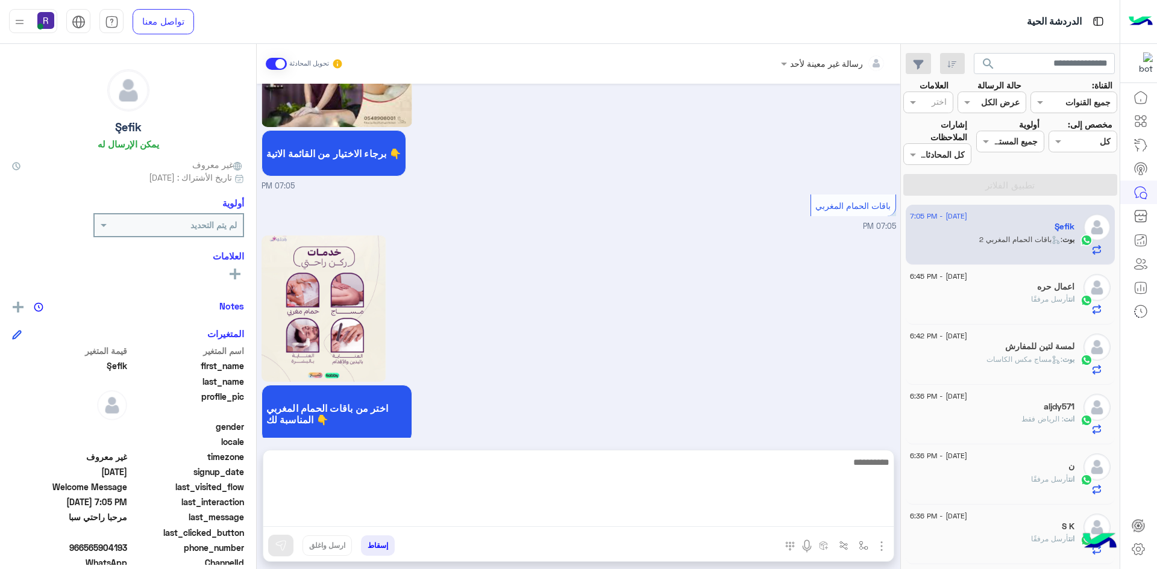
click at [690, 512] on textarea at bounding box center [578, 491] width 630 height 72
paste textarea "*"
click at [806, 466] on textarea "**********" at bounding box center [578, 491] width 630 height 72
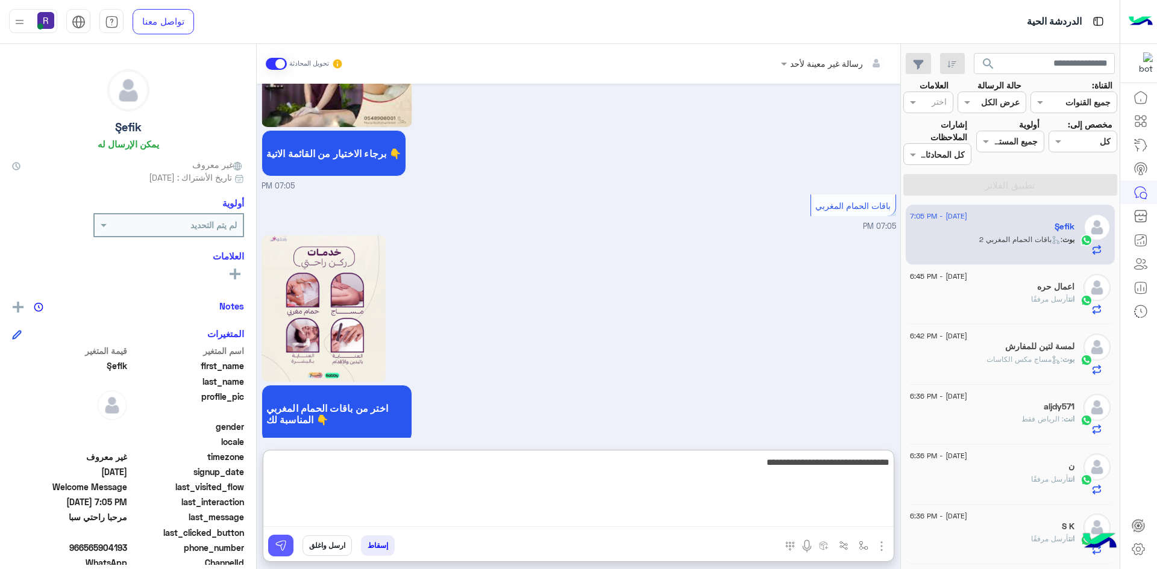
type textarea "**********"
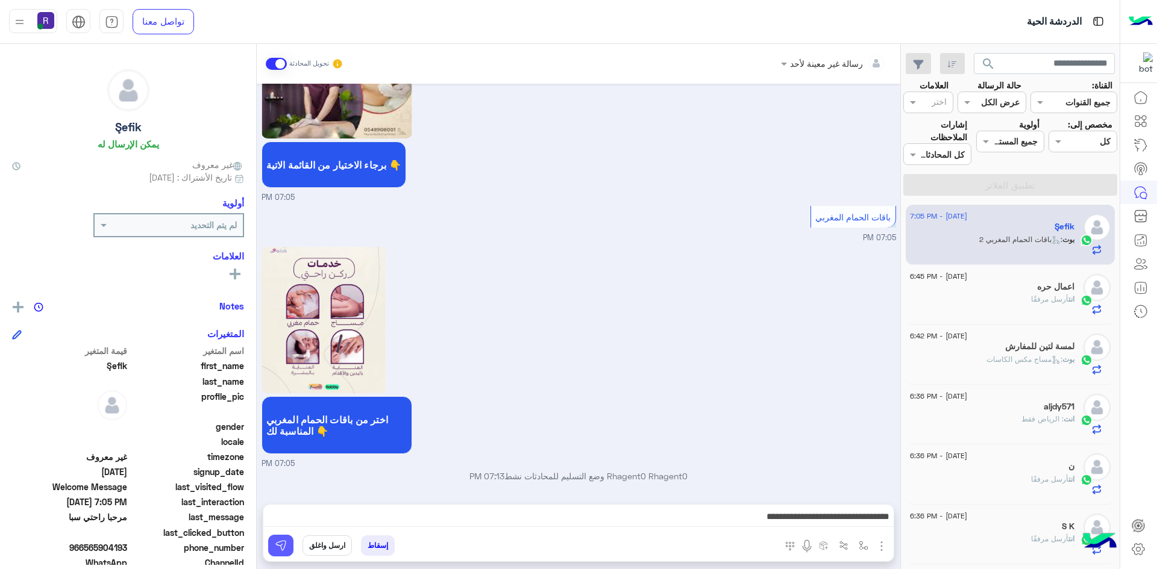
click at [278, 544] on img at bounding box center [281, 546] width 12 height 12
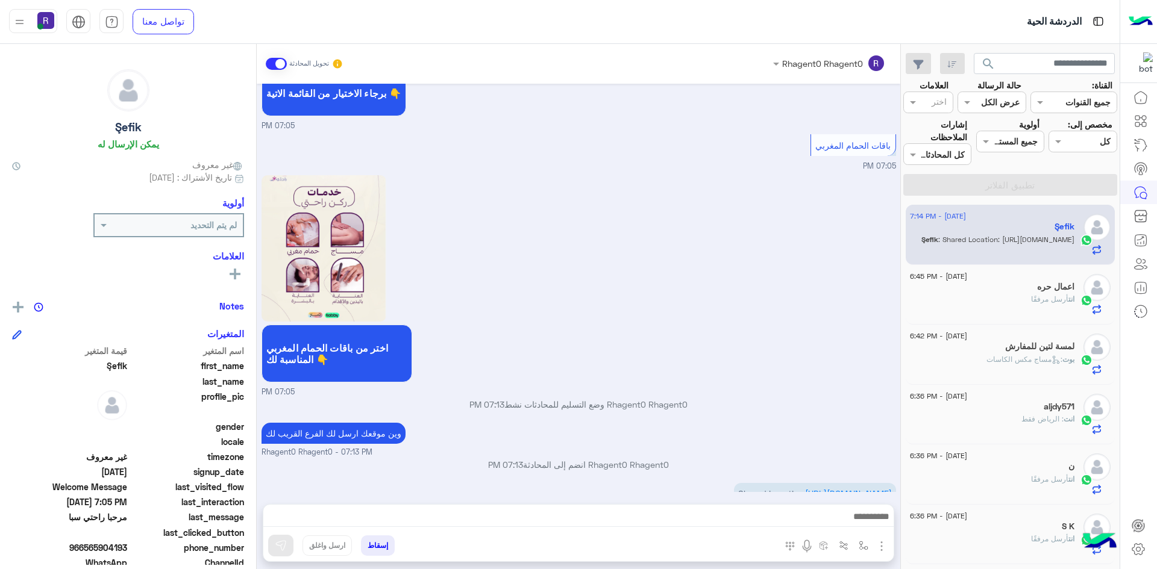
scroll to position [1496, 0]
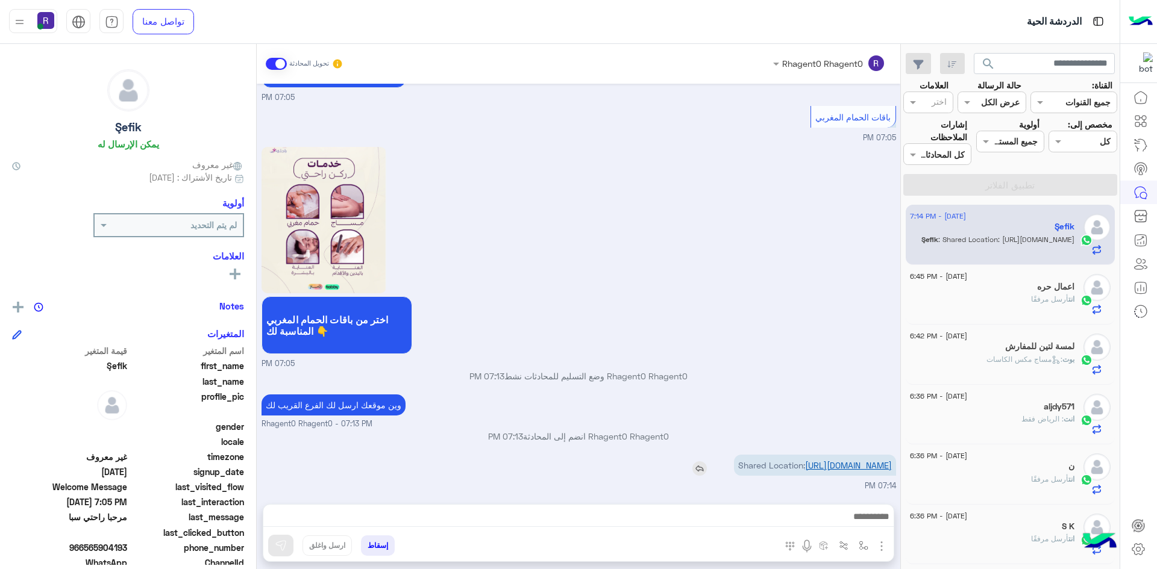
click at [850, 465] on link "[URL][DOMAIN_NAME]" at bounding box center [848, 465] width 87 height 10
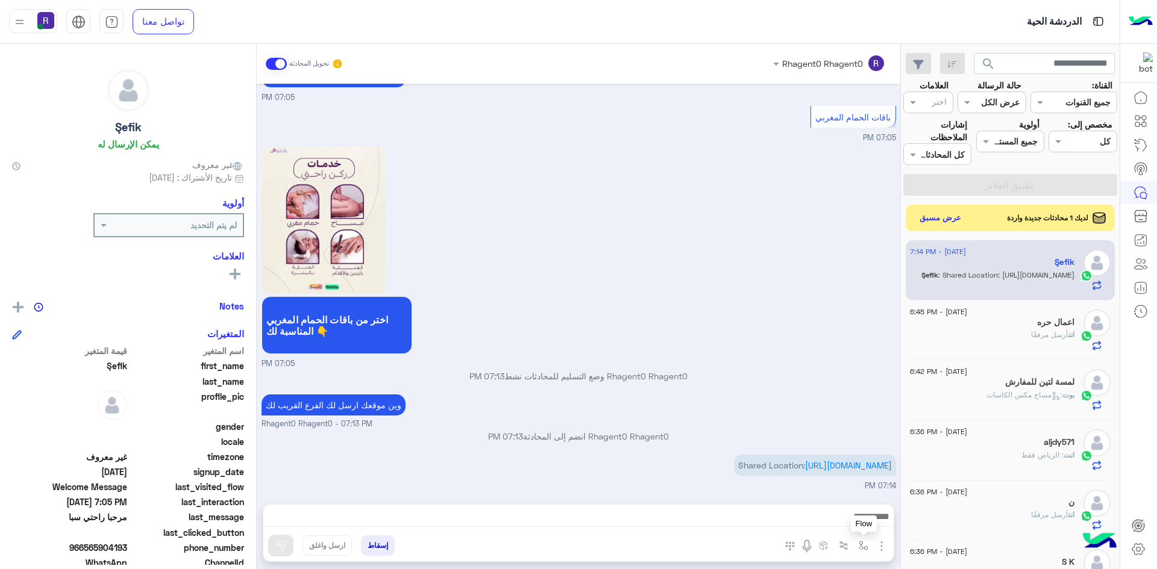
click at [864, 539] on button "button" at bounding box center [864, 546] width 20 height 20
click at [841, 513] on input "text" at bounding box center [826, 520] width 81 height 14
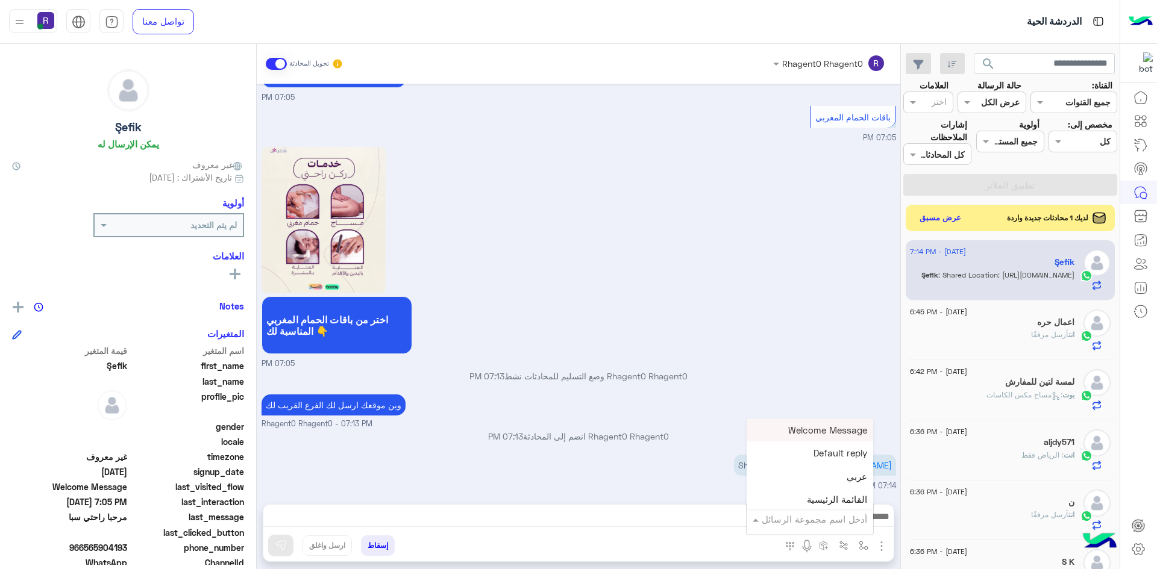
type input "*"
type input "***"
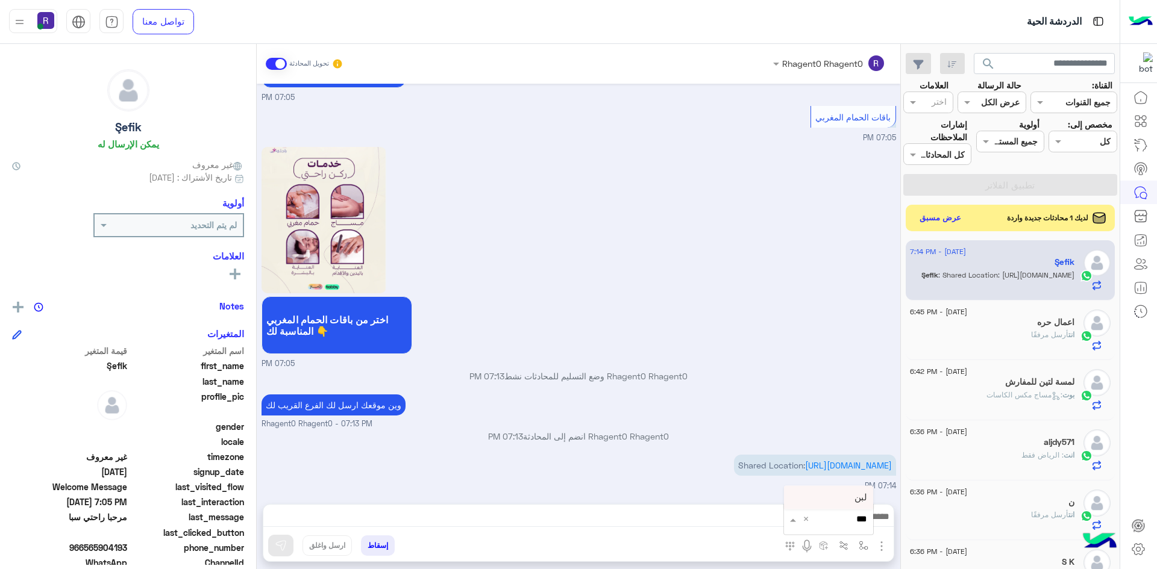
click at [816, 496] on div "لبن" at bounding box center [828, 497] width 89 height 23
type textarea "***"
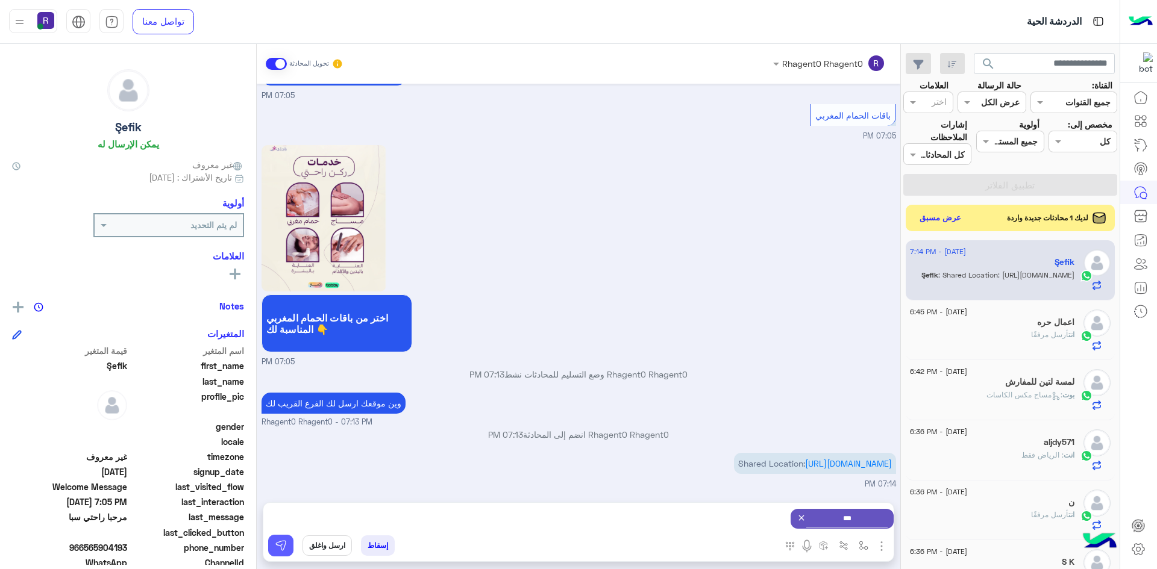
click at [278, 541] on img at bounding box center [281, 546] width 12 height 12
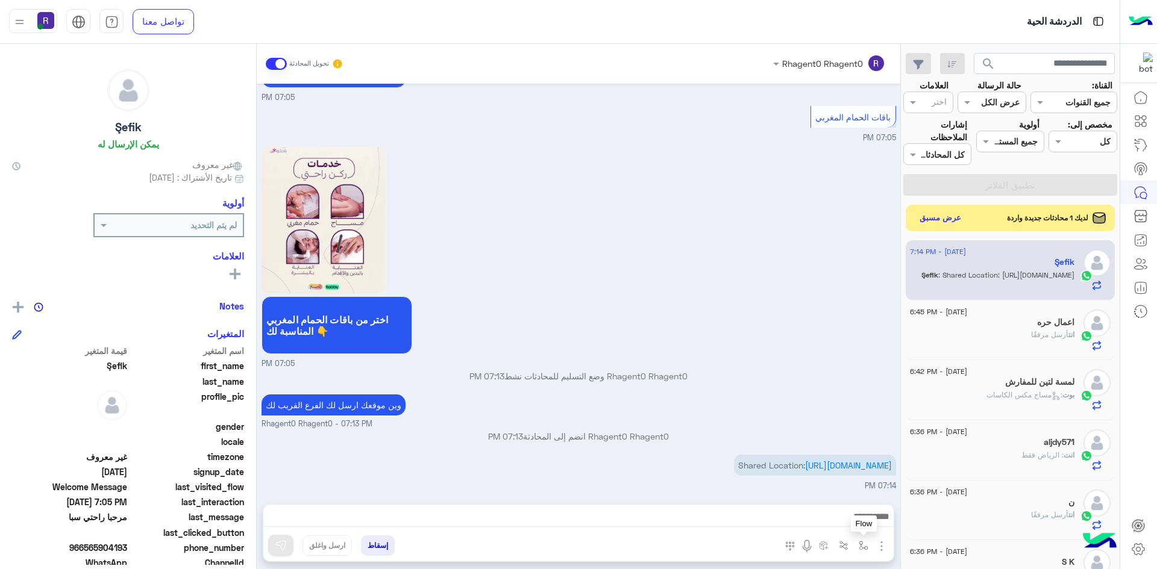
click at [859, 546] on button "button" at bounding box center [864, 546] width 20 height 20
click at [840, 519] on input "text" at bounding box center [826, 520] width 81 height 14
type input "*****"
click at [802, 501] on div "الشفا" at bounding box center [828, 497] width 89 height 23
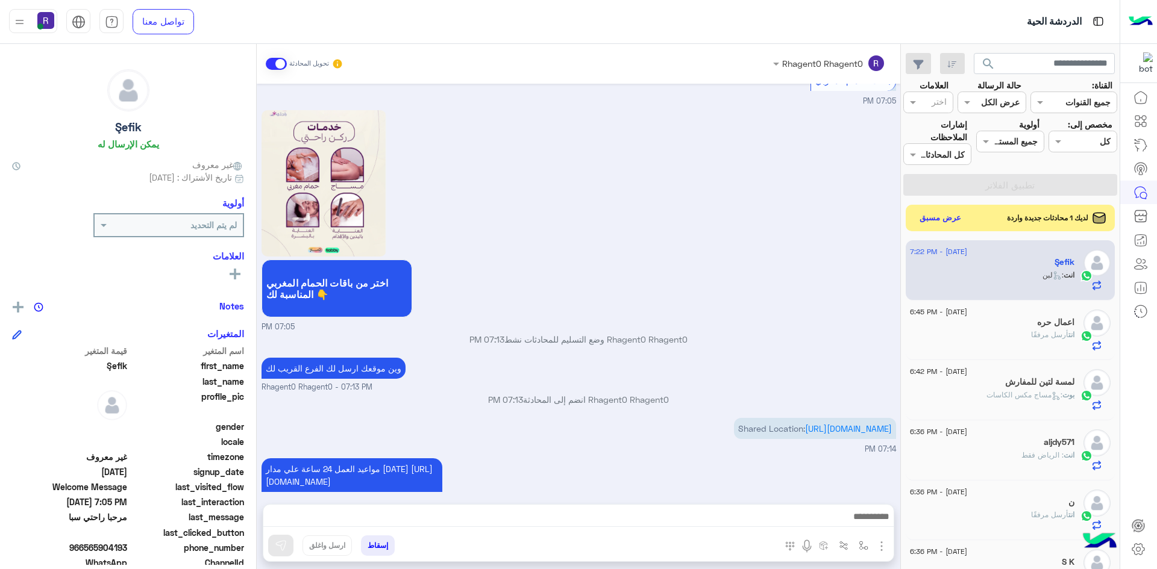
scroll to position [1603, 0]
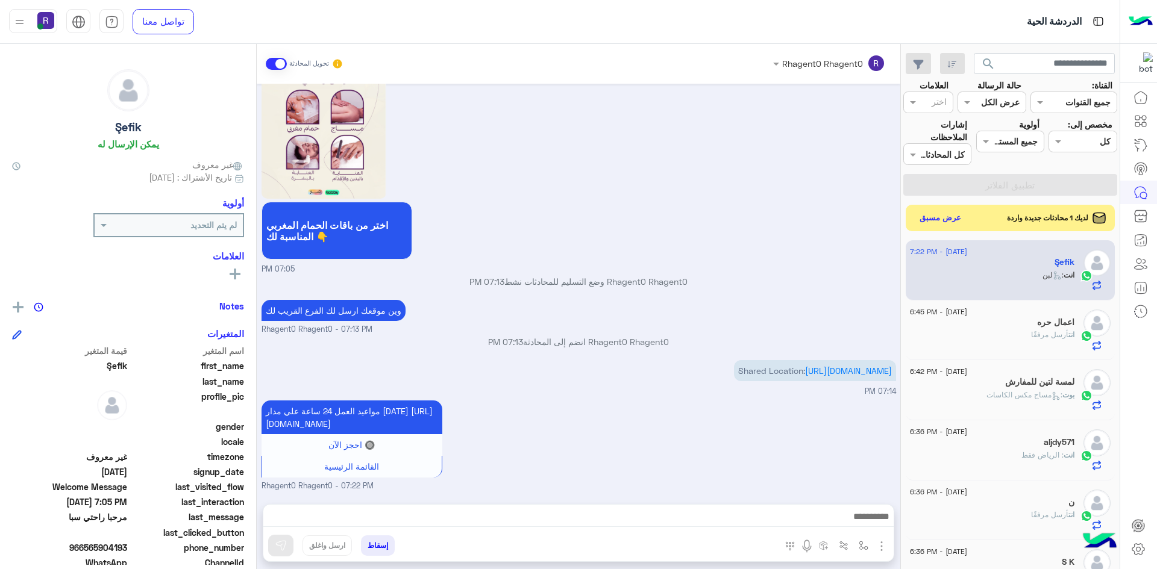
type textarea "*****"
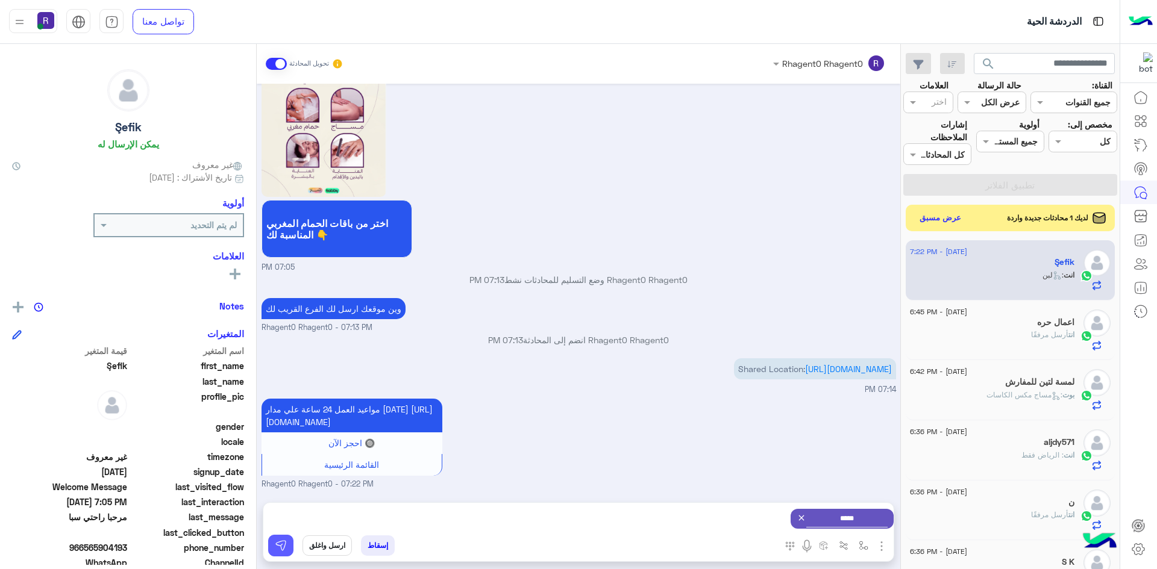
click at [287, 545] on button at bounding box center [280, 546] width 25 height 22
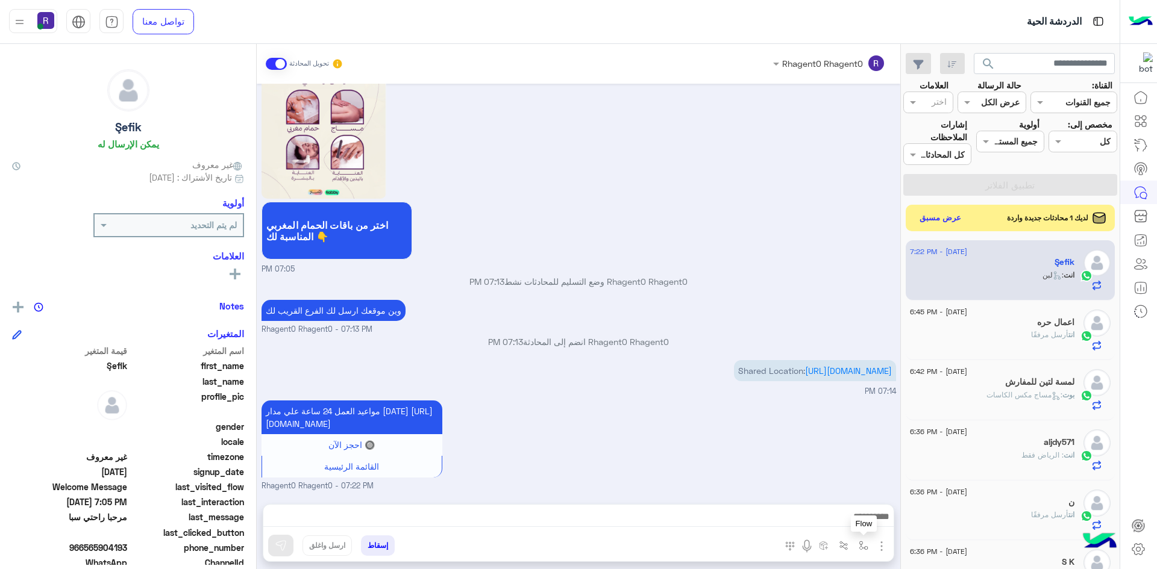
click at [866, 546] on img "button" at bounding box center [864, 546] width 10 height 10
click at [833, 524] on input "text" at bounding box center [826, 520] width 81 height 14
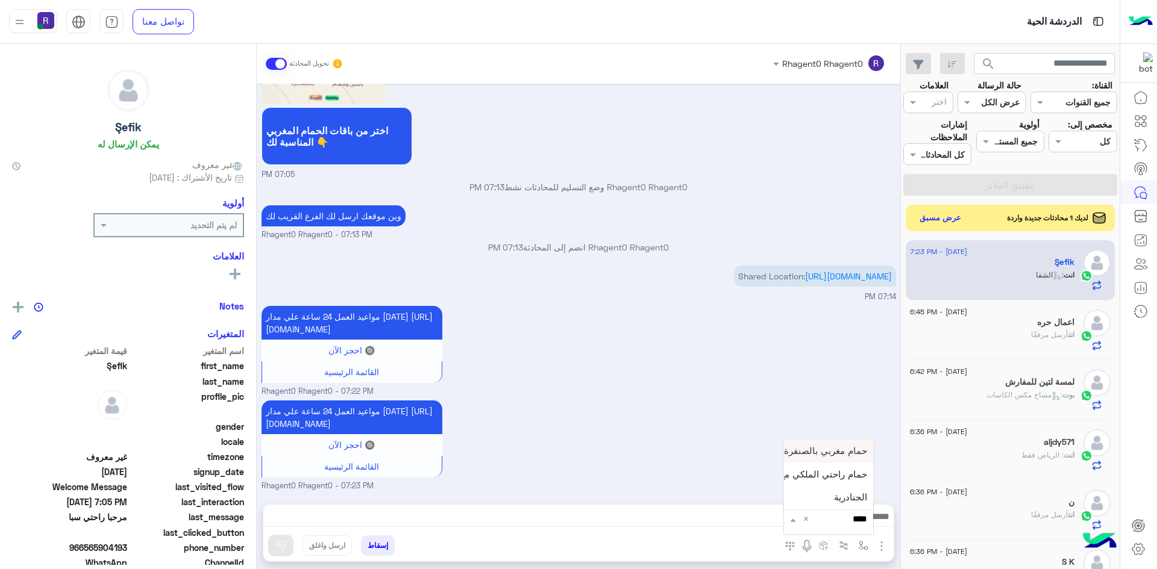
type input "*****"
click at [839, 501] on span "الجنادرية" at bounding box center [850, 497] width 33 height 11
type textarea "*********"
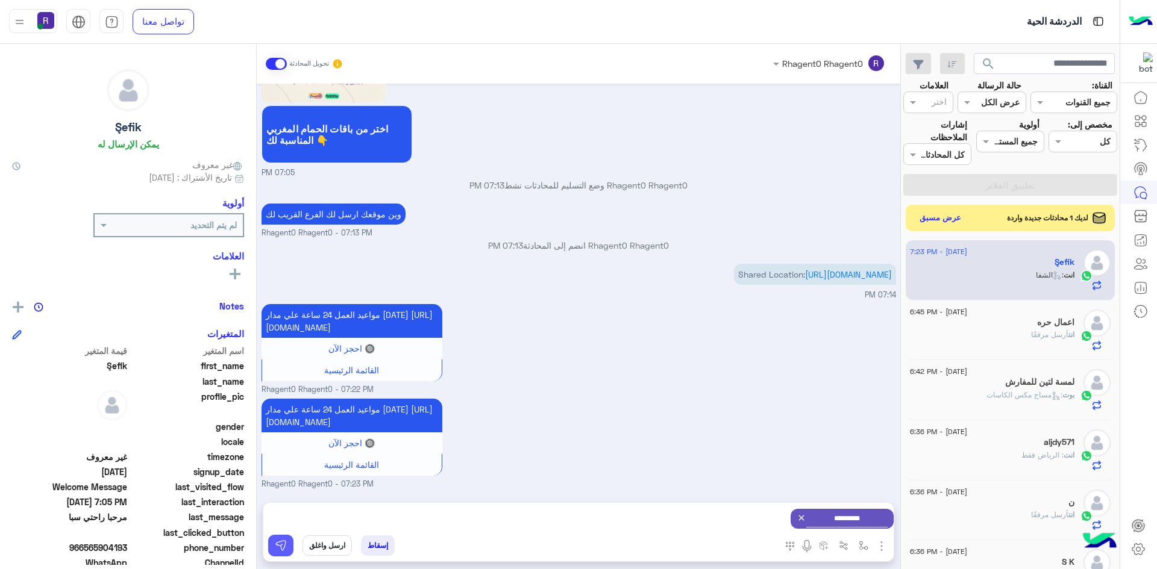
click at [287, 550] on button at bounding box center [280, 546] width 25 height 22
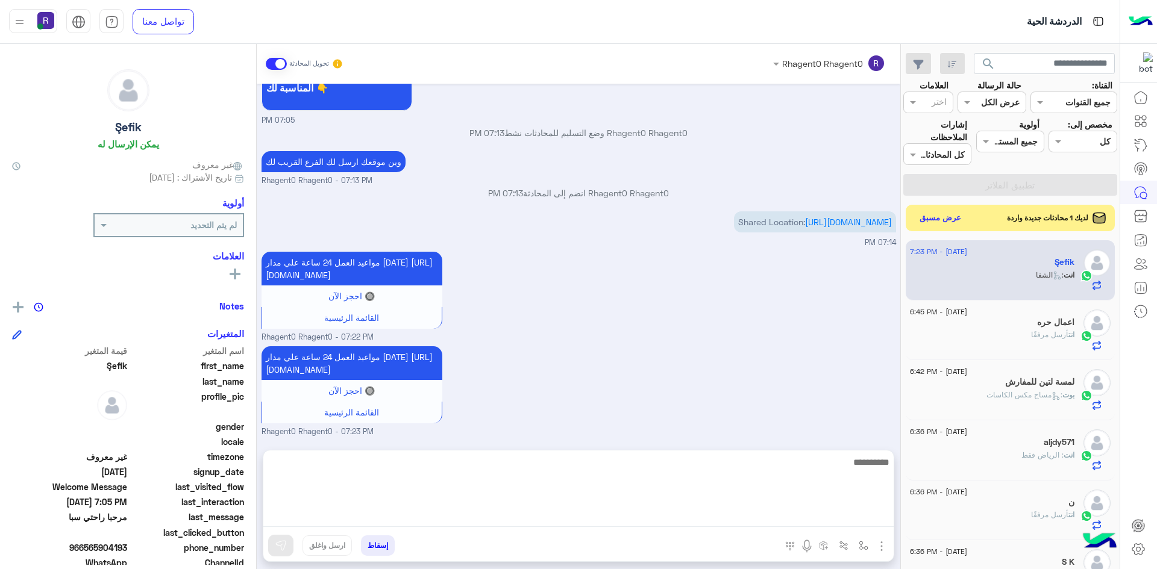
click at [572, 521] on textarea at bounding box center [578, 491] width 630 height 72
type textarea "**********"
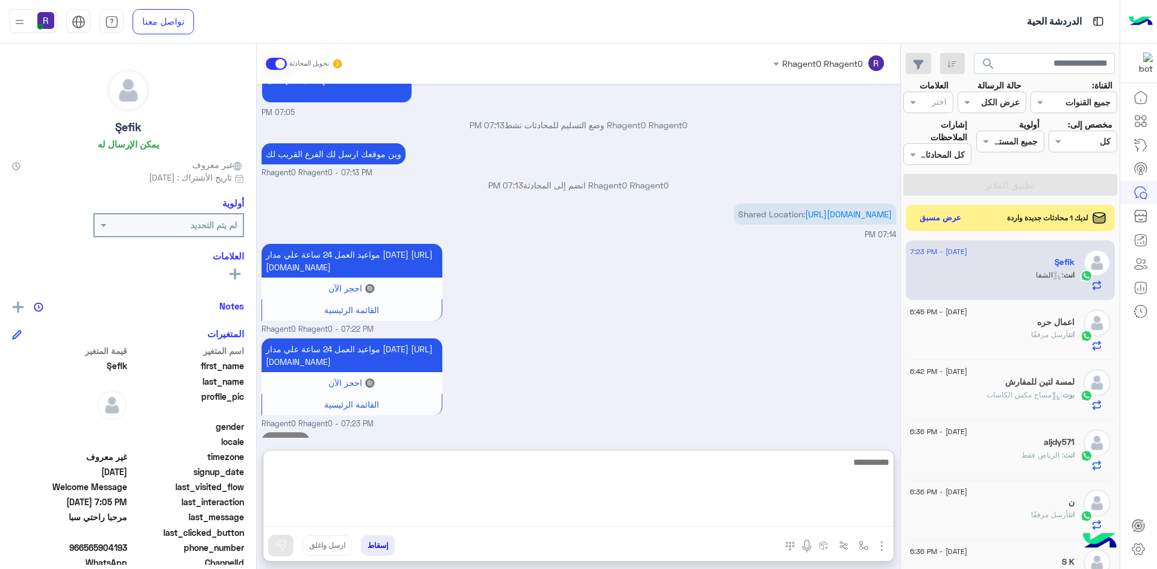
scroll to position [1803, 0]
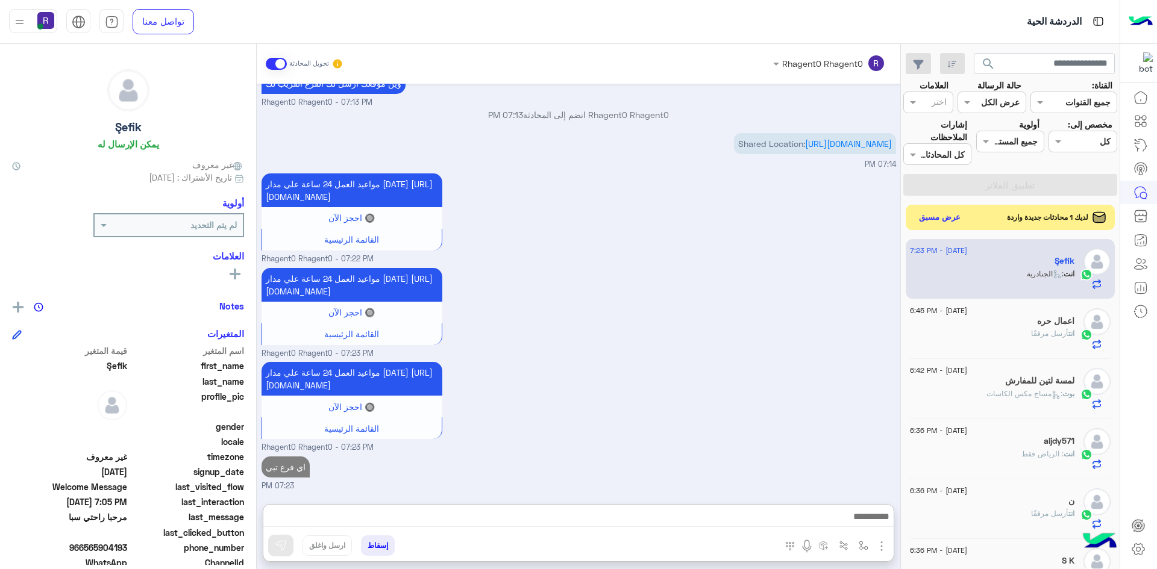
click at [943, 223] on button "عرض مسبق" at bounding box center [940, 218] width 51 height 16
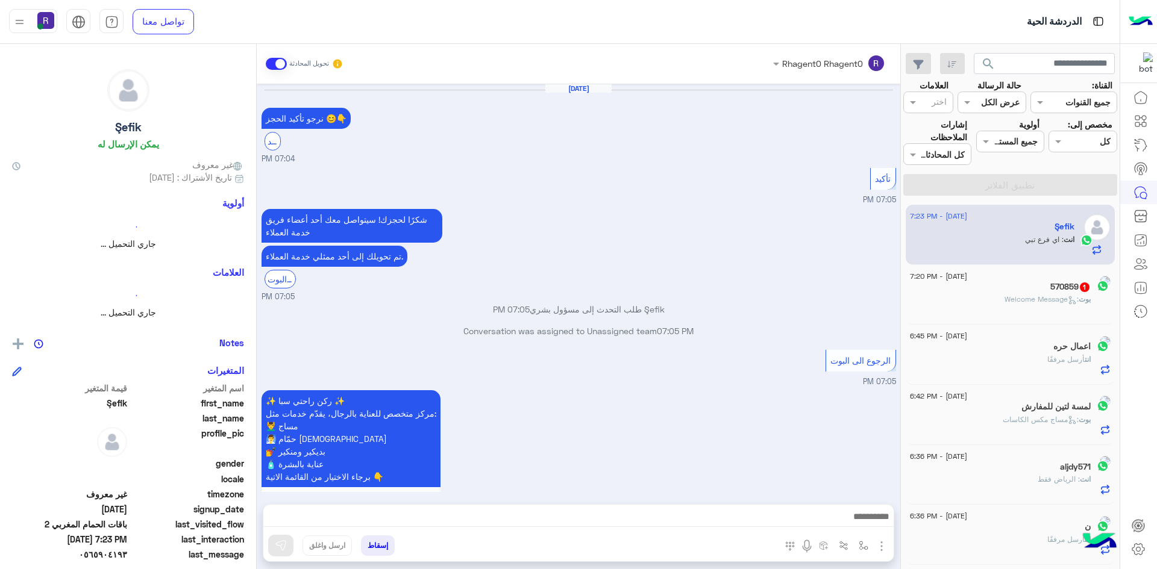
scroll to position [1138, 0]
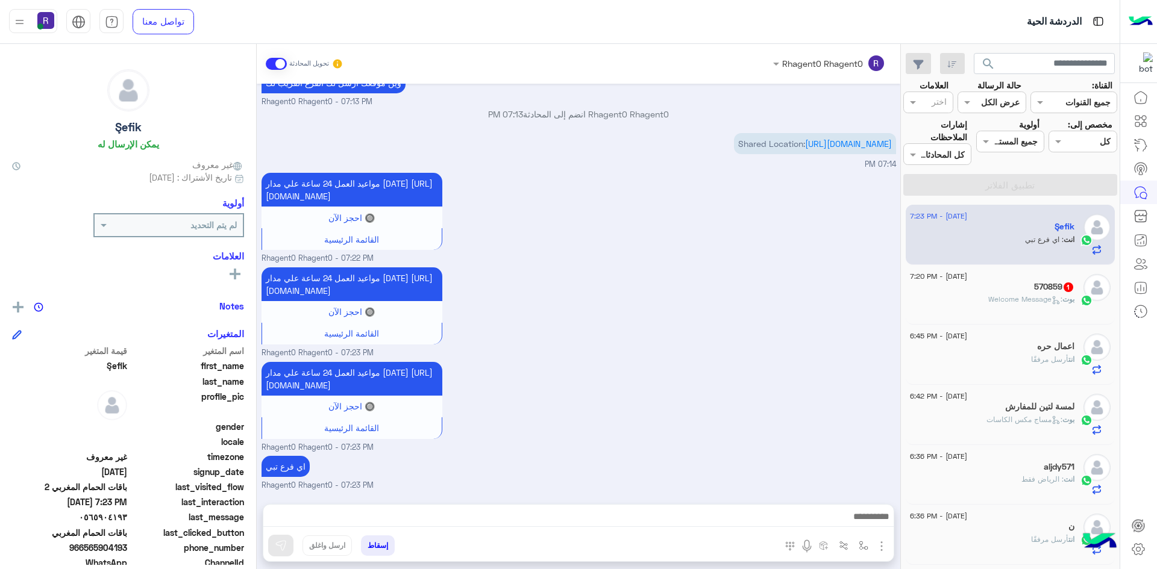
click at [1071, 295] on span "بوت" at bounding box center [1068, 299] width 12 height 9
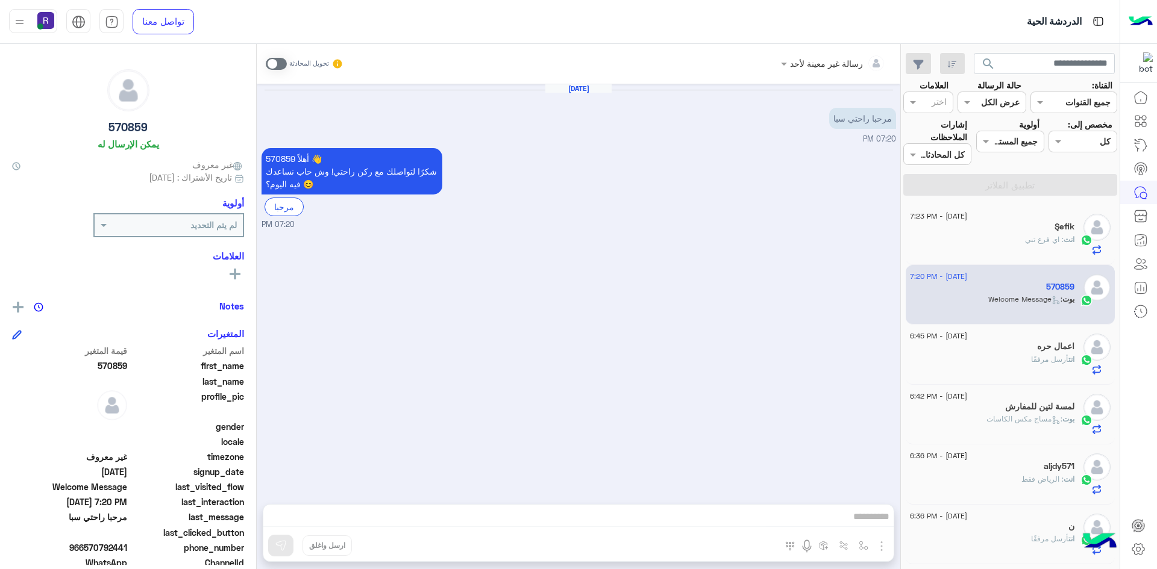
click at [271, 58] on span at bounding box center [276, 64] width 21 height 12
click at [875, 540] on img "button" at bounding box center [881, 546] width 14 height 14
click at [852, 525] on span "الصور" at bounding box center [858, 520] width 22 height 14
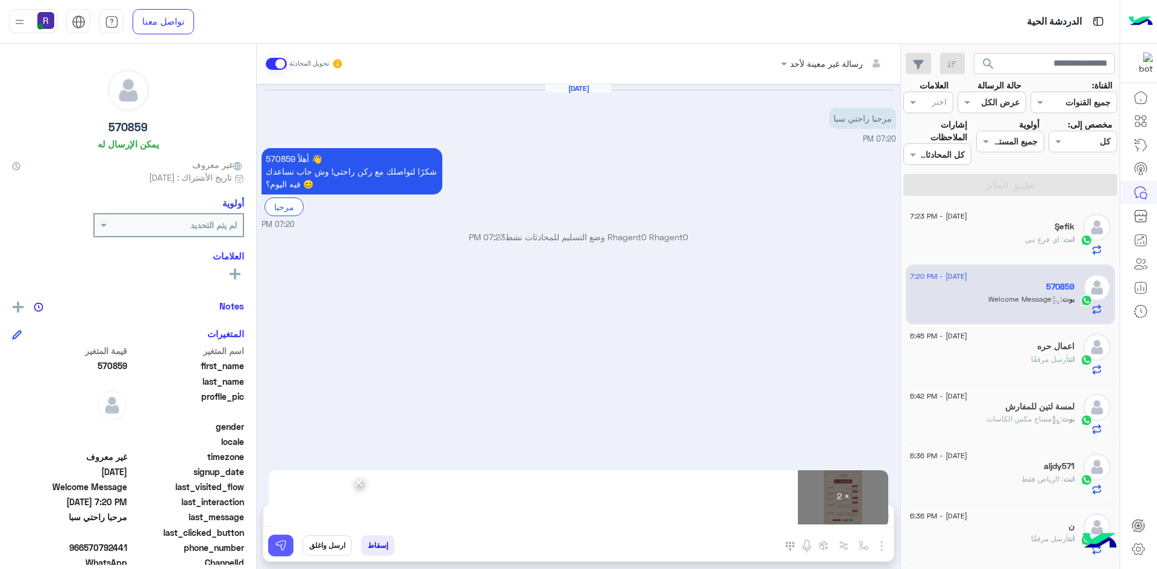
click at [283, 546] on img at bounding box center [281, 546] width 12 height 12
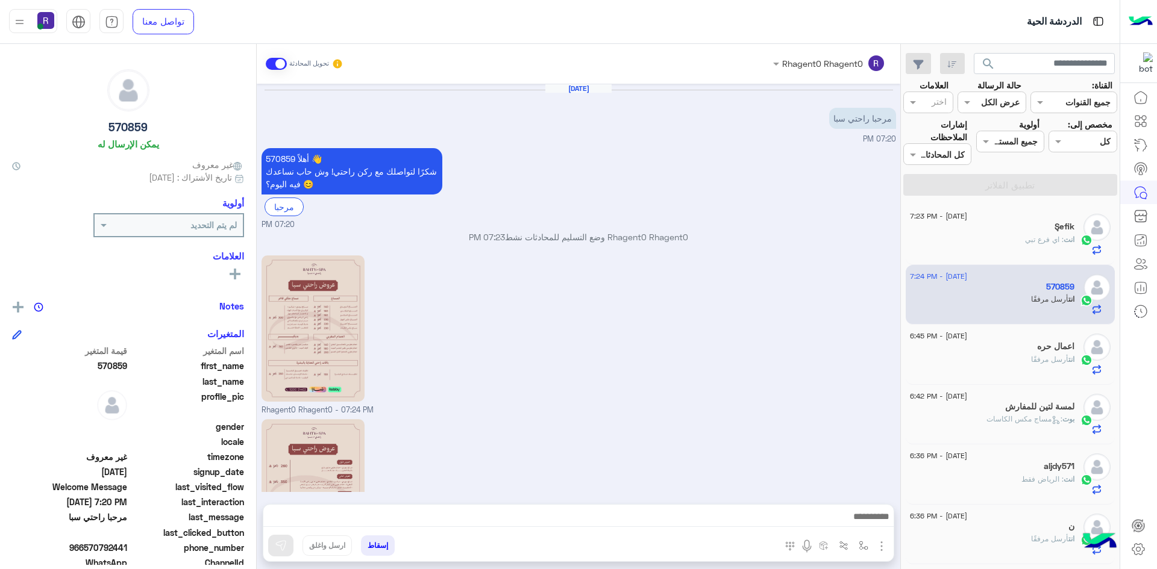
scroll to position [110, 0]
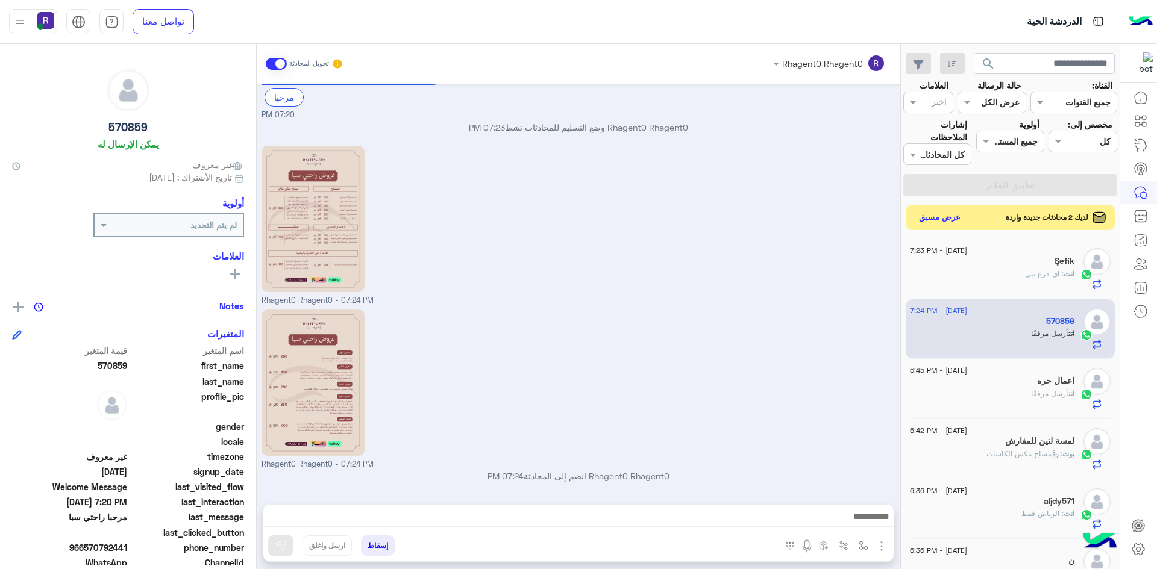
click at [950, 216] on button "عرض مسبق" at bounding box center [940, 218] width 51 height 16
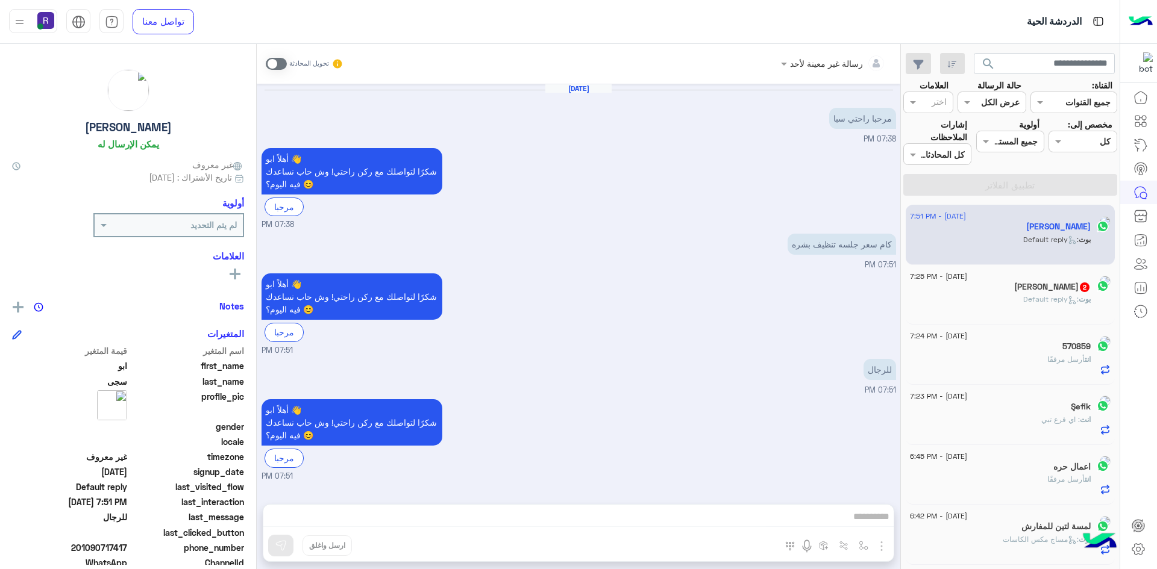
click at [282, 66] on span at bounding box center [276, 64] width 21 height 12
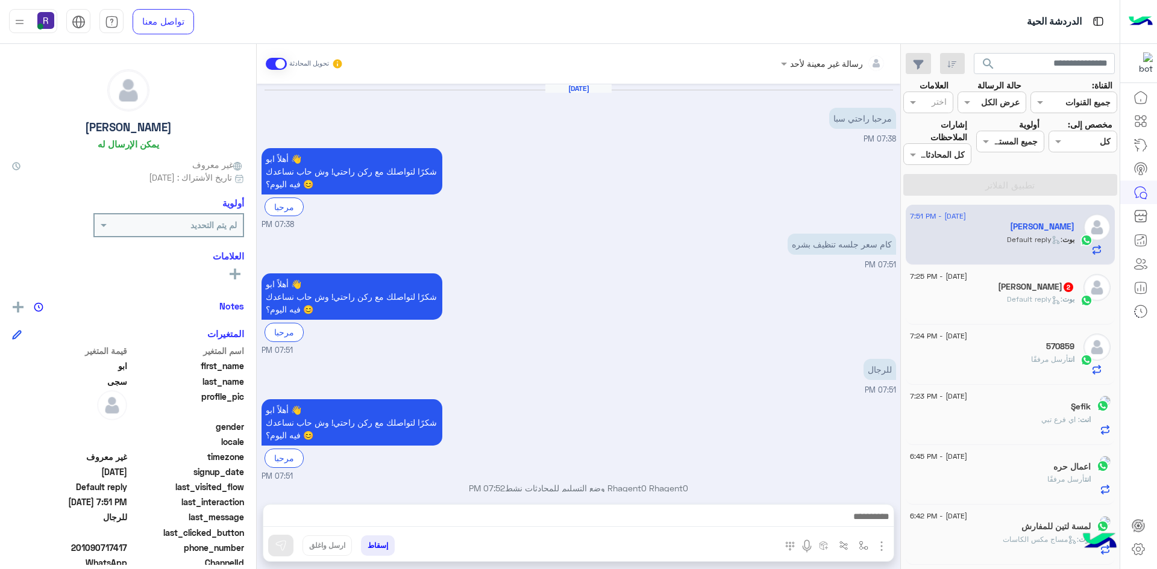
scroll to position [12, 0]
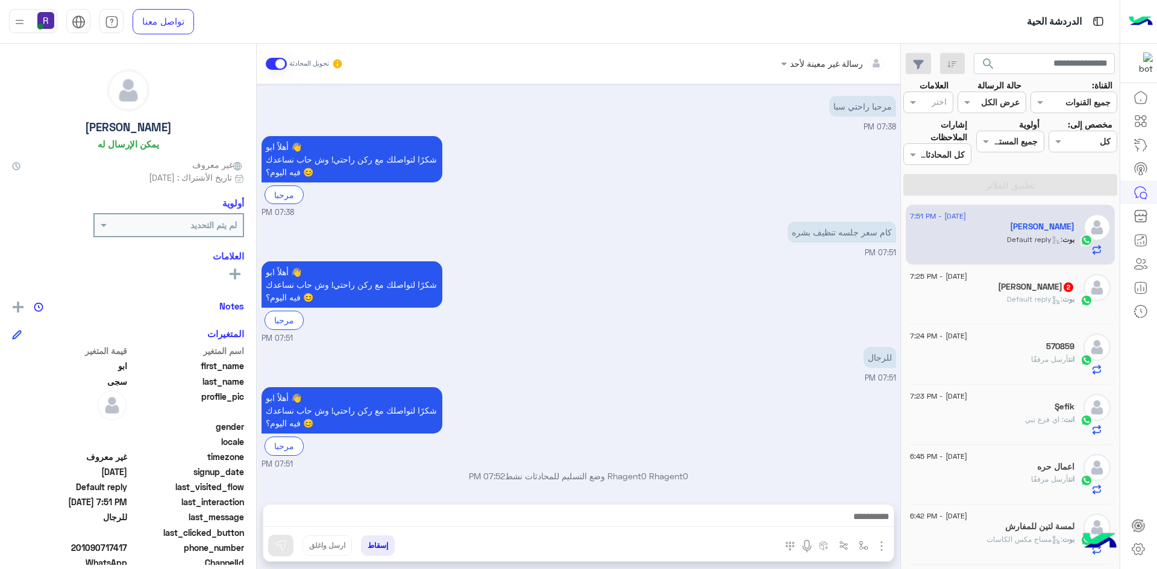
click at [879, 544] on img "button" at bounding box center [881, 546] width 14 height 14
click at [859, 515] on span "الصور" at bounding box center [858, 520] width 22 height 14
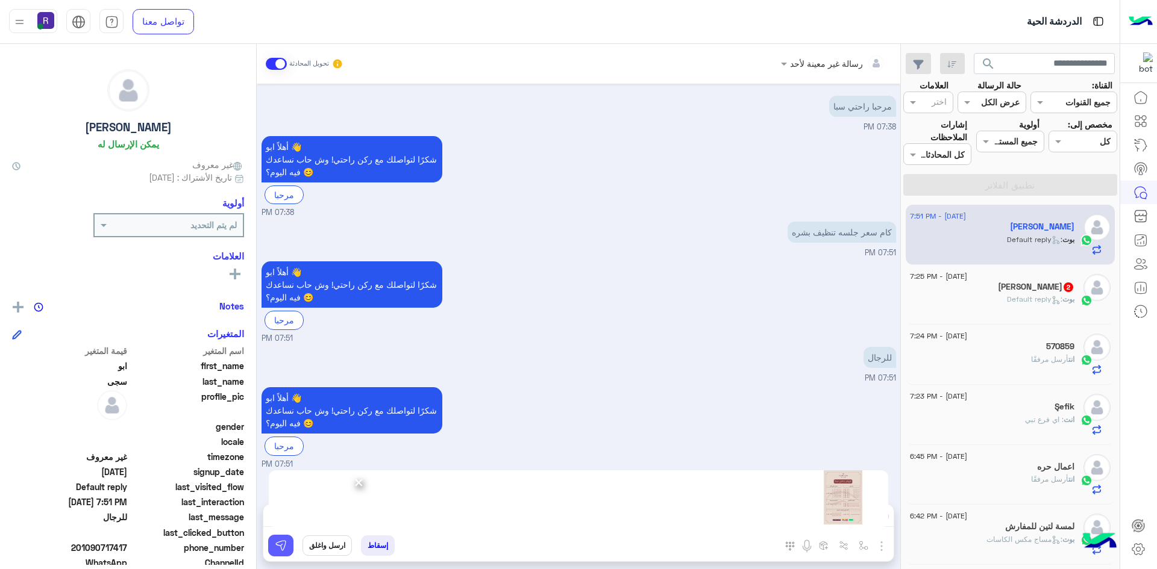
click at [283, 548] on img at bounding box center [281, 546] width 12 height 12
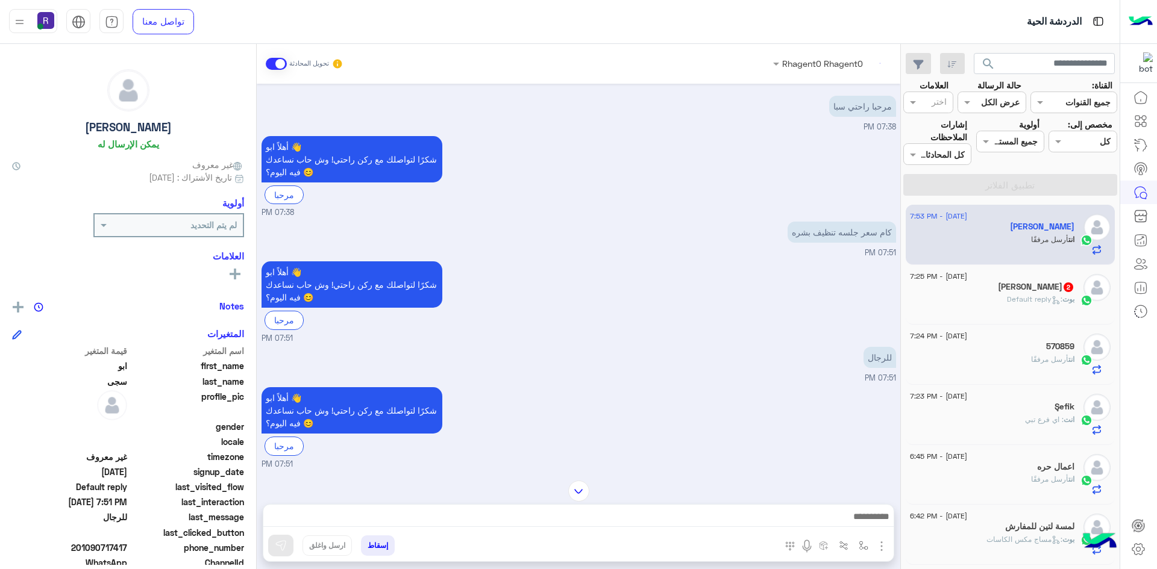
scroll to position [198, 0]
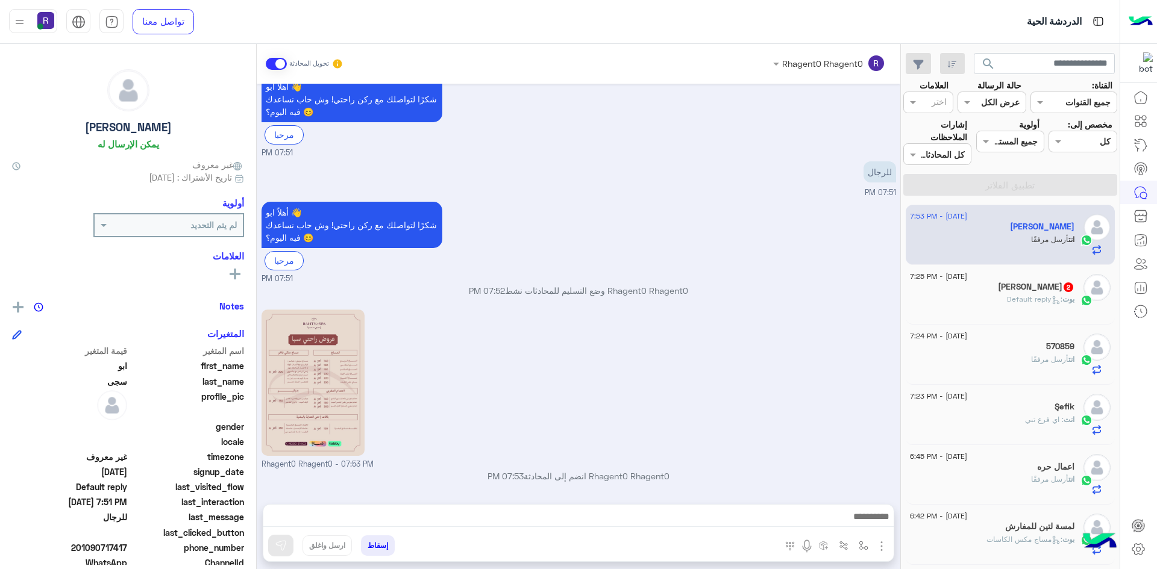
click at [1039, 316] on div "[DATE] - 7:25 PM [PERSON_NAME] 2 [PERSON_NAME] : Default reply" at bounding box center [1011, 295] width 210 height 60
click at [1040, 278] on div "[DATE] - 7:25 PM" at bounding box center [992, 278] width 164 height 8
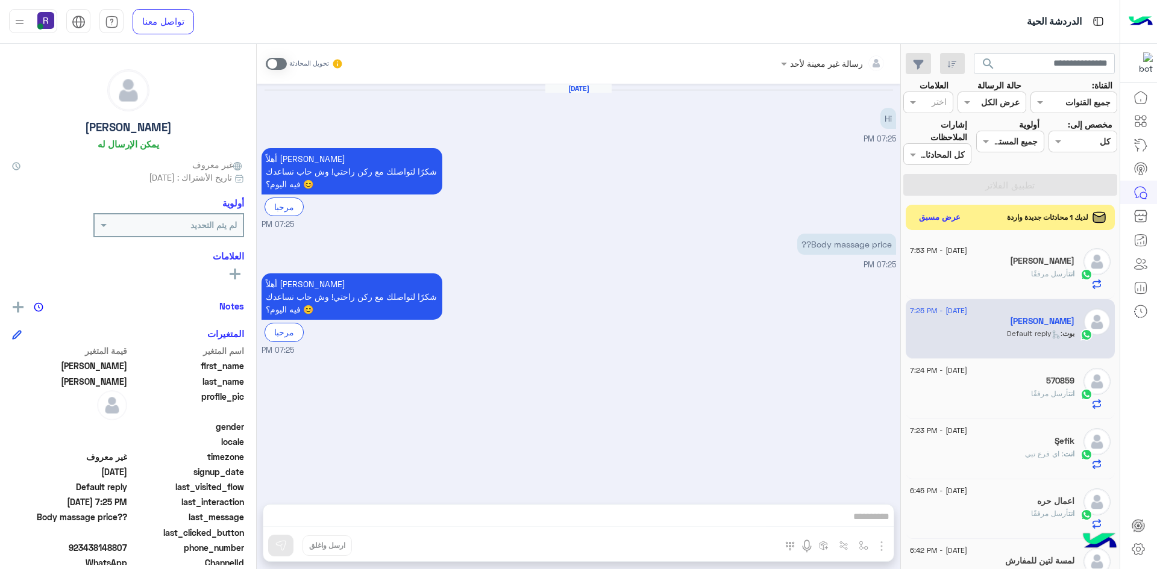
click at [950, 216] on button "عرض مسبق" at bounding box center [940, 218] width 51 height 16
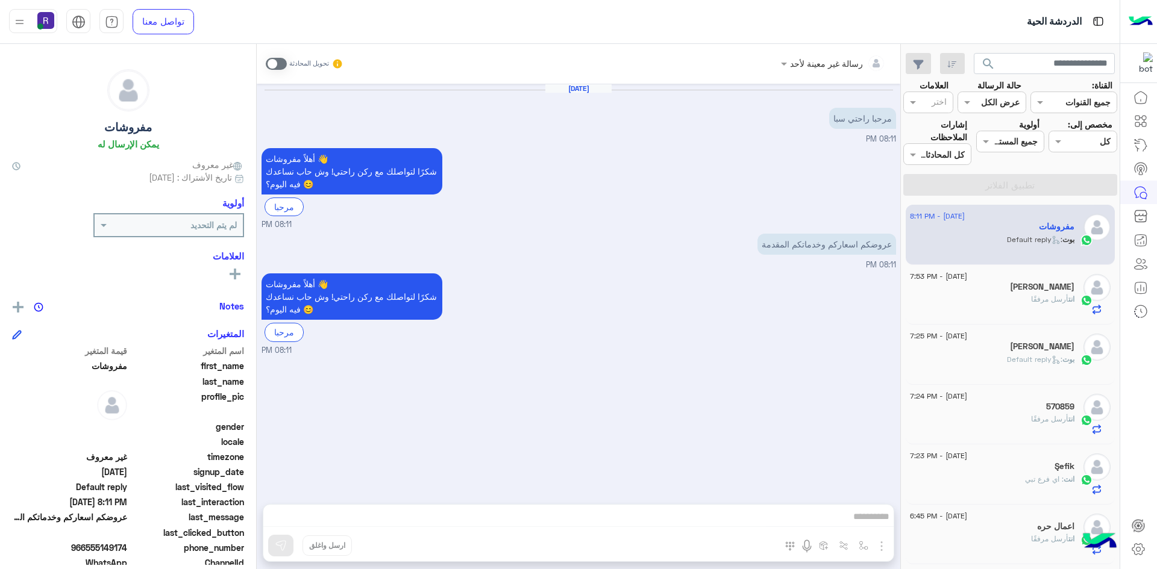
click at [588, 174] on div "أهلاً مفروشات 👋 شكرًا لتواصلك مع ركن راحتي! وش حاب نساعدك فيه [DATE]؟ 😊 مرحبا 0…" at bounding box center [579, 188] width 634 height 86
